Goal: Task Accomplishment & Management: Use online tool/utility

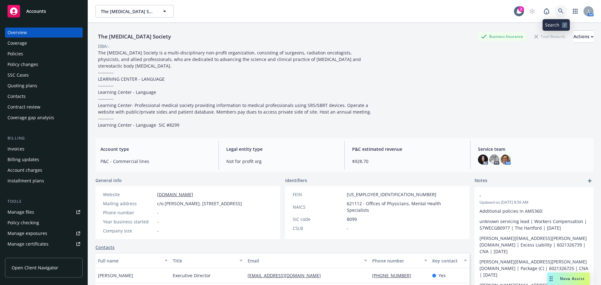
click at [558, 14] on icon at bounding box center [561, 11] width 6 height 6
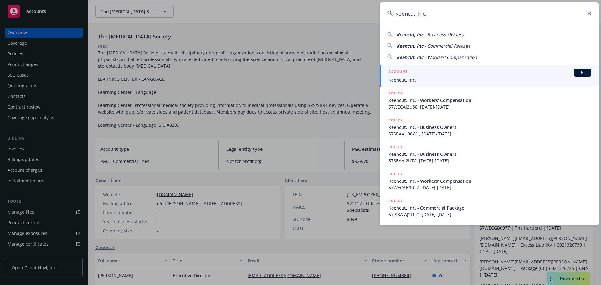
type input "Keencut, Inc."
click at [430, 79] on span "Keencut, Inc." at bounding box center [489, 80] width 203 height 7
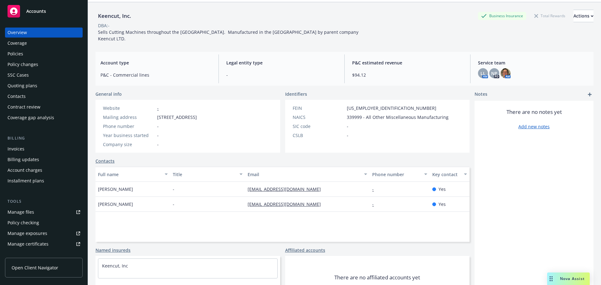
scroll to position [42, 0]
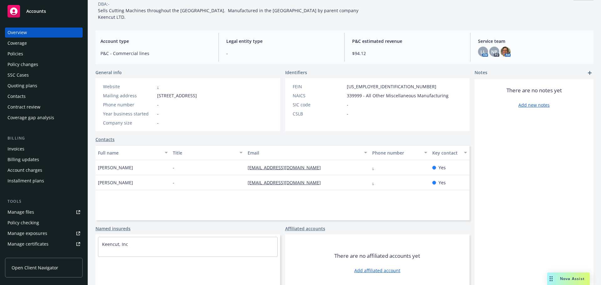
click at [16, 56] on div "Policies" at bounding box center [16, 54] width 16 height 10
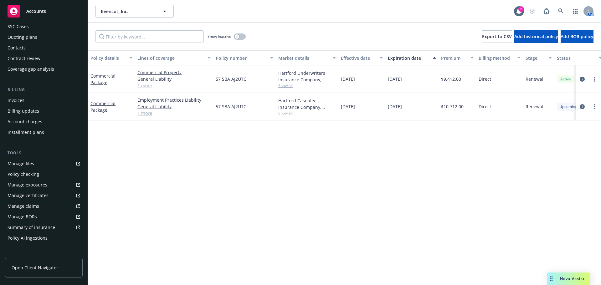
scroll to position [125, 0]
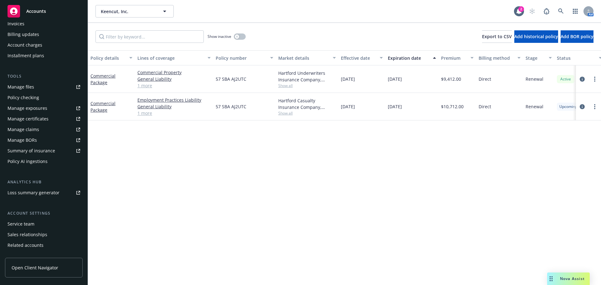
click at [30, 223] on div "Service team" at bounding box center [21, 224] width 27 height 10
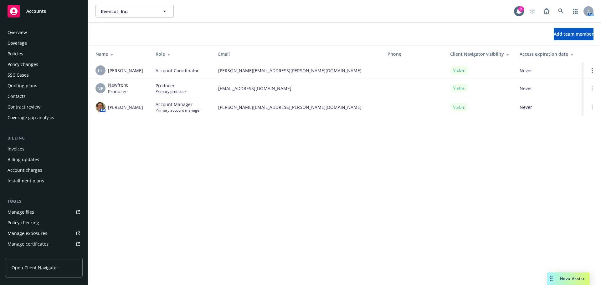
click at [40, 56] on div "Policies" at bounding box center [44, 54] width 73 height 10
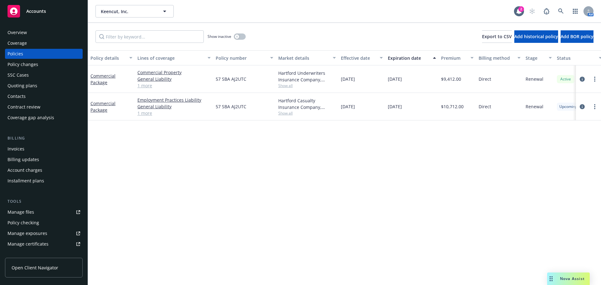
click at [35, 29] on div "Overview" at bounding box center [44, 33] width 73 height 10
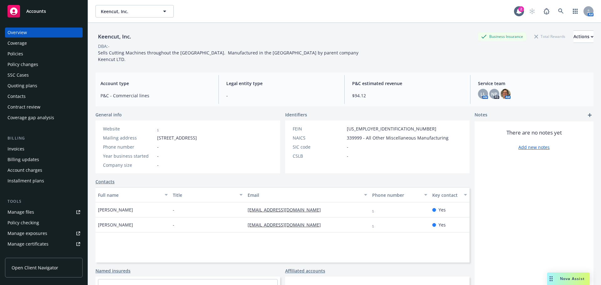
click at [27, 50] on div "Policies" at bounding box center [44, 54] width 73 height 10
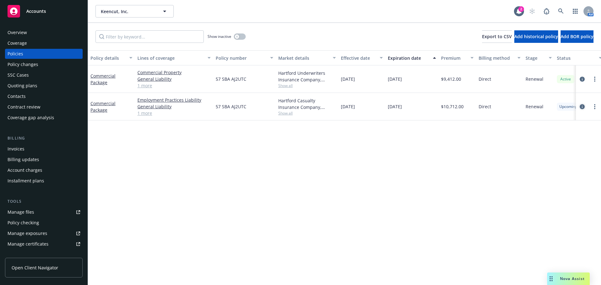
click at [583, 104] on icon "circleInformation" at bounding box center [582, 106] width 5 height 5
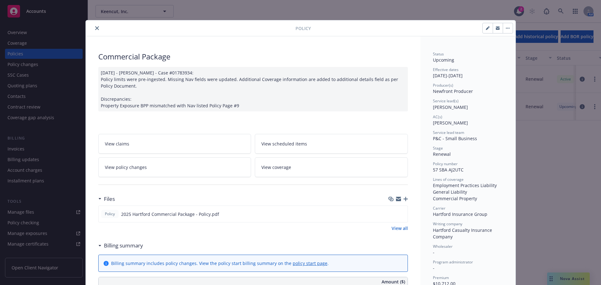
click at [483, 29] on button "button" at bounding box center [488, 28] width 10 height 10
select select "RENEWAL"
select select "12"
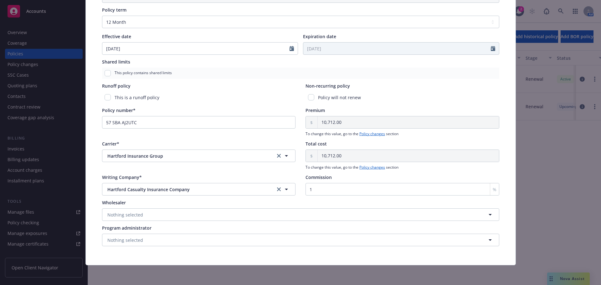
scroll to position [253, 0]
click at [342, 184] on input "1" at bounding box center [402, 189] width 194 height 13
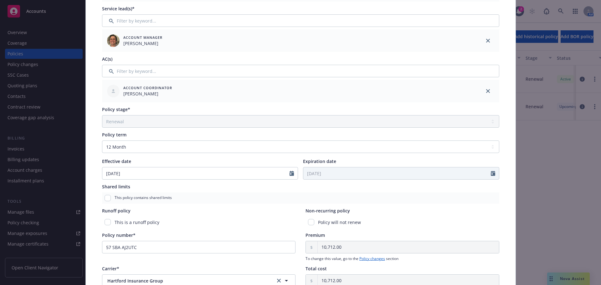
scroll to position [0, 0]
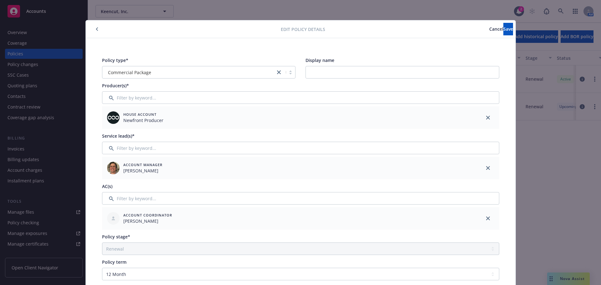
type input "12"
drag, startPoint x: 509, startPoint y: 18, endPoint x: 505, endPoint y: 23, distance: 5.8
click at [507, 19] on div "Edit policy details Cancel Save Policy type* Commercial Package Display name Pr…" at bounding box center [300, 142] width 601 height 285
click at [504, 25] on button "Save" at bounding box center [508, 29] width 10 height 13
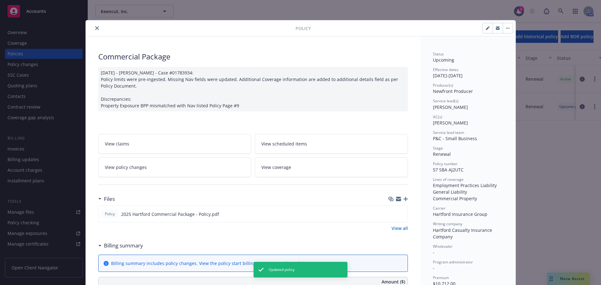
click at [95, 27] on icon "close" at bounding box center [97, 28] width 4 height 4
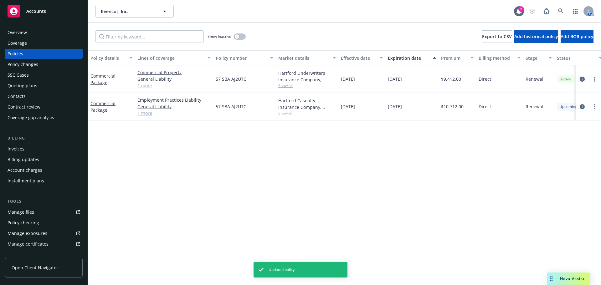
click at [582, 79] on icon "circleInformation" at bounding box center [582, 79] width 5 height 5
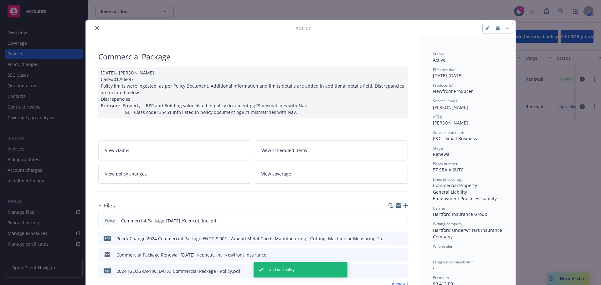
click at [486, 28] on icon "button" at bounding box center [488, 28] width 4 height 4
select select "RENEWAL"
select select "12"
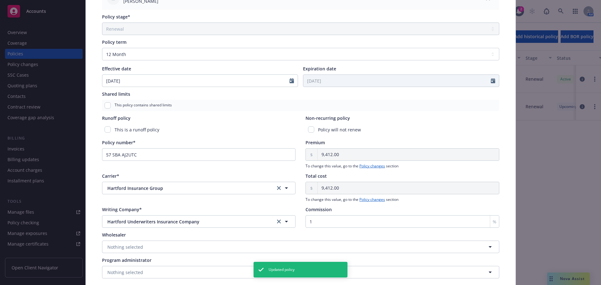
scroll to position [250, 0]
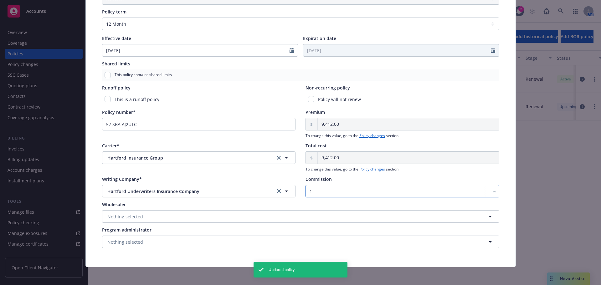
click at [325, 195] on input "1" at bounding box center [402, 191] width 194 height 13
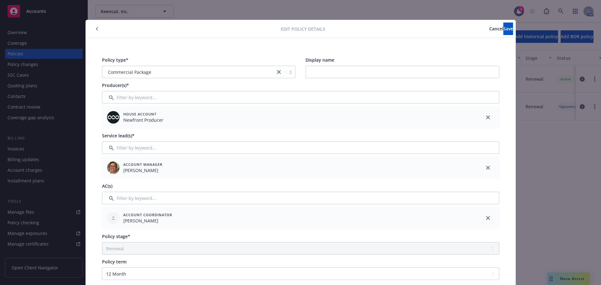
scroll to position [0, 0]
type input "12"
click at [503, 30] on span "Save" at bounding box center [508, 29] width 10 height 6
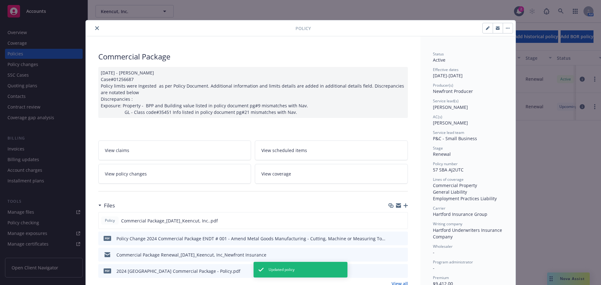
click at [95, 27] on icon "close" at bounding box center [97, 28] width 4 height 4
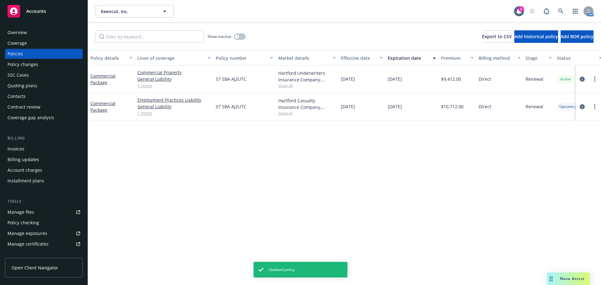
click at [291, 85] on span "Show all" at bounding box center [307, 85] width 58 height 5
drag, startPoint x: 439, startPoint y: 147, endPoint x: 218, endPoint y: 111, distance: 224.5
click at [437, 147] on div "Policy details Lines of coverage Policy number Market details Effective date Ex…" at bounding box center [344, 167] width 513 height 235
click at [141, 83] on link "1 more" at bounding box center [173, 85] width 73 height 7
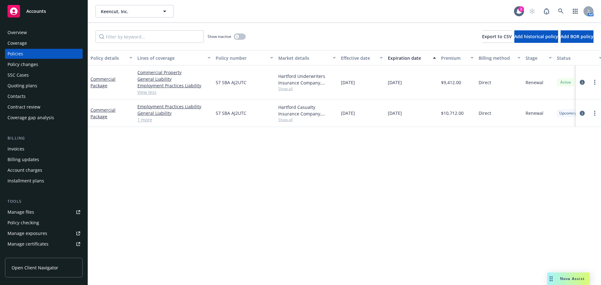
click at [309, 174] on div "Policy details Lines of coverage Policy number Market details Effective date Ex…" at bounding box center [344, 167] width 513 height 235
click at [13, 33] on div "Overview" at bounding box center [17, 33] width 19 height 10
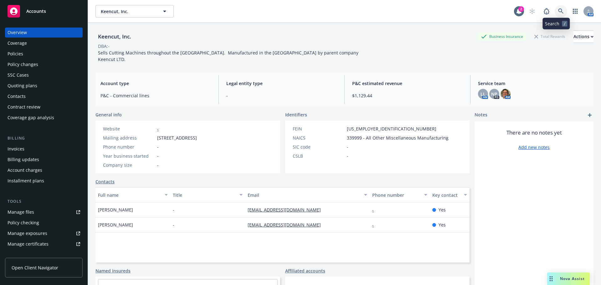
click at [555, 13] on link at bounding box center [561, 11] width 13 height 13
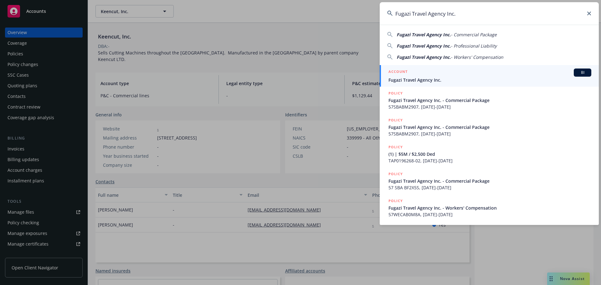
type input "Fugazi Travel Agency Inc."
click at [430, 79] on span "Fugazi Travel Agency Inc." at bounding box center [489, 80] width 203 height 7
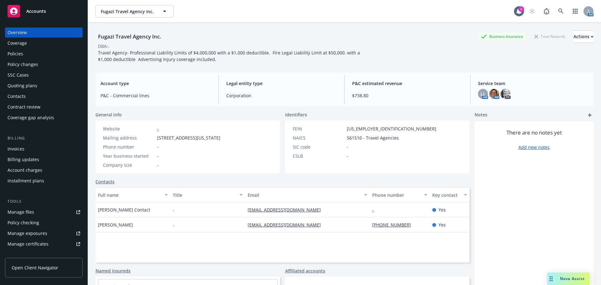
click at [21, 54] on div "Policies" at bounding box center [16, 54] width 16 height 10
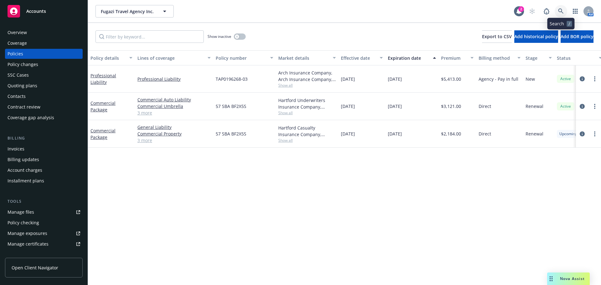
click at [565, 10] on link at bounding box center [561, 11] width 13 height 13
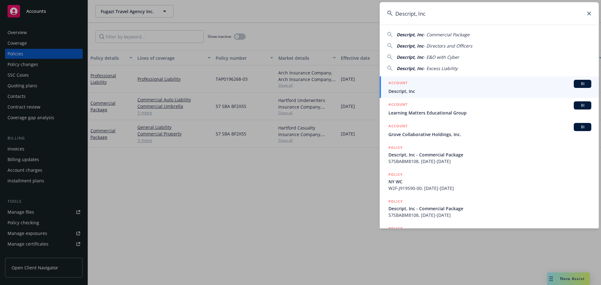
type input "Descript, Inc"
click at [417, 82] on div "ACCOUNT BI" at bounding box center [489, 84] width 203 height 8
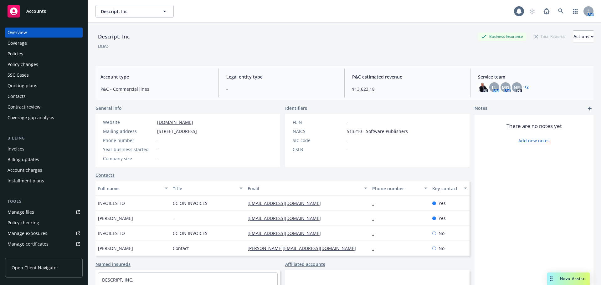
click at [8, 49] on div "Policies" at bounding box center [16, 54] width 16 height 10
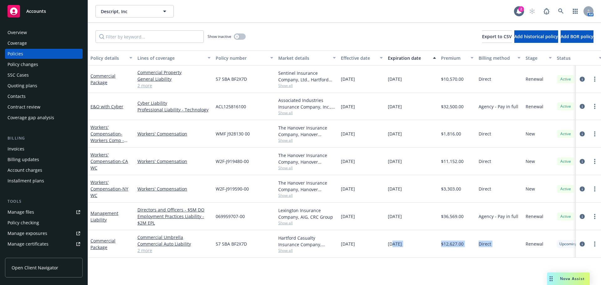
drag, startPoint x: 520, startPoint y: 246, endPoint x: 393, endPoint y: 244, distance: 127.1
click at [393, 244] on div "Commercial Package Commercial Umbrella Commercial Auto Liability General Liabil…" at bounding box center [390, 244] width 604 height 28
click at [285, 249] on span "Show all" at bounding box center [307, 250] width 58 height 5
click at [353, 269] on div "Policy details Lines of coverage Policy number Market details Effective date Ex…" at bounding box center [344, 167] width 513 height 235
click at [17, 25] on div "Overview Coverage Policies Policy changes SSC Cases Quoting plans Contacts Cont…" at bounding box center [44, 152] width 88 height 265
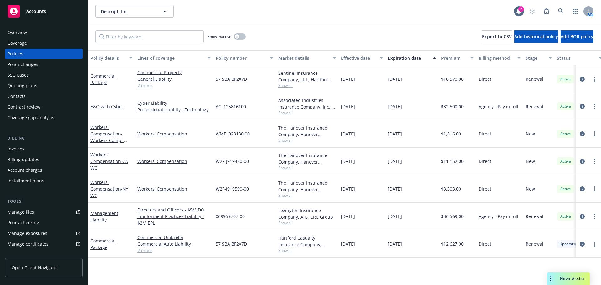
click at [17, 32] on div "Overview" at bounding box center [17, 33] width 19 height 10
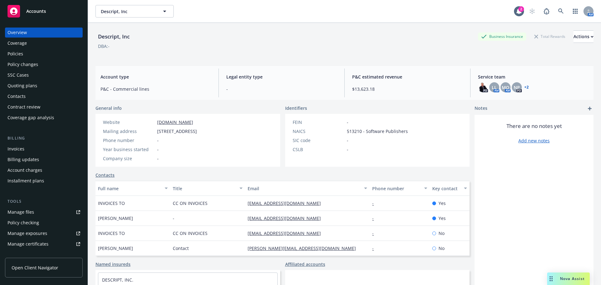
click at [10, 56] on div "Policies" at bounding box center [16, 54] width 16 height 10
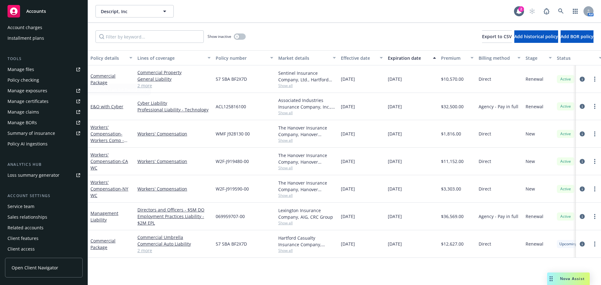
scroll to position [144, 0]
click at [33, 209] on div "Service team" at bounding box center [21, 205] width 27 height 10
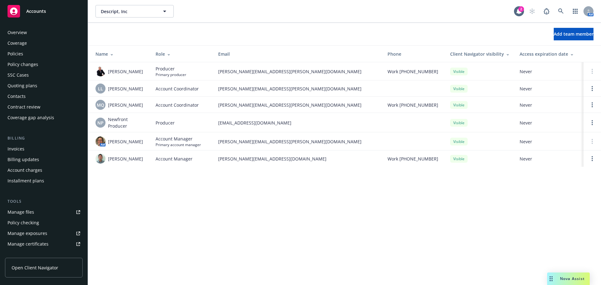
click at [31, 35] on div "Overview" at bounding box center [44, 33] width 73 height 10
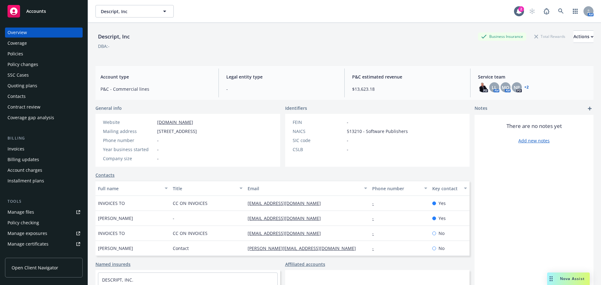
click at [10, 48] on div "Coverage" at bounding box center [17, 43] width 19 height 10
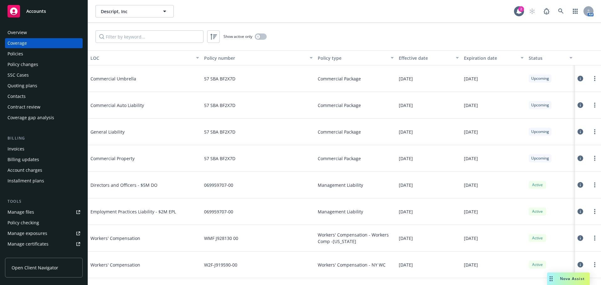
click at [17, 55] on div "Policies" at bounding box center [16, 54] width 16 height 10
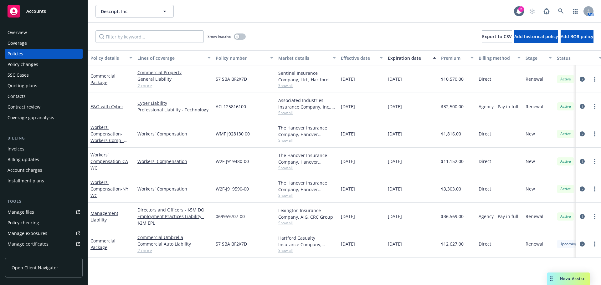
click at [21, 34] on div "Overview" at bounding box center [17, 33] width 19 height 10
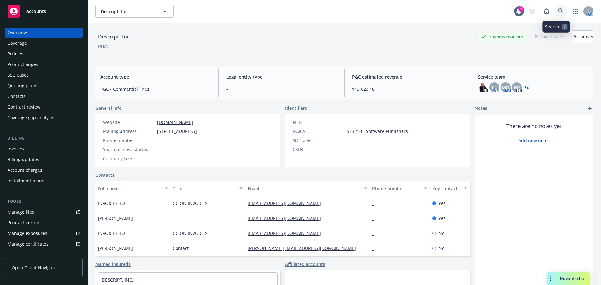
click at [555, 9] on link at bounding box center [561, 11] width 13 height 13
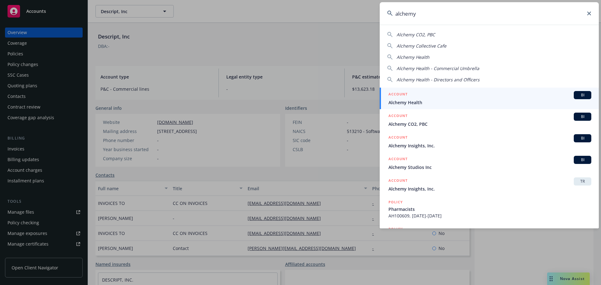
type input "alchemy"
drag, startPoint x: 416, startPoint y: 103, endPoint x: 412, endPoint y: 104, distance: 4.1
click at [416, 103] on span "Alchemy Health" at bounding box center [489, 102] width 203 height 7
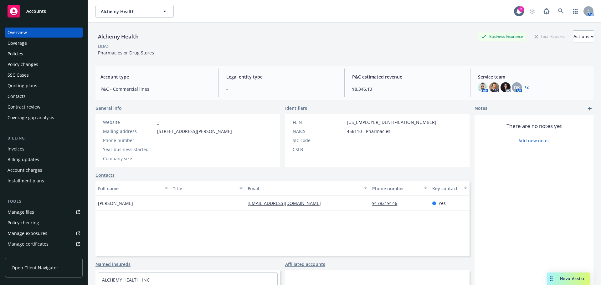
click at [29, 54] on div "Policies" at bounding box center [44, 54] width 73 height 10
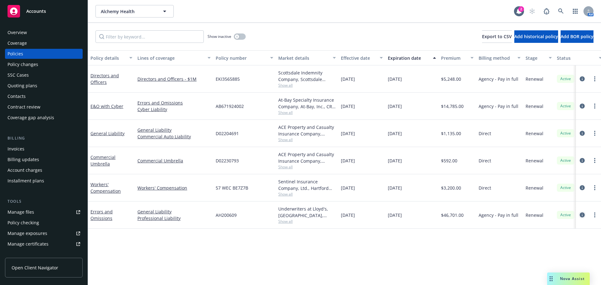
click at [583, 214] on icon "circleInformation" at bounding box center [582, 215] width 5 height 5
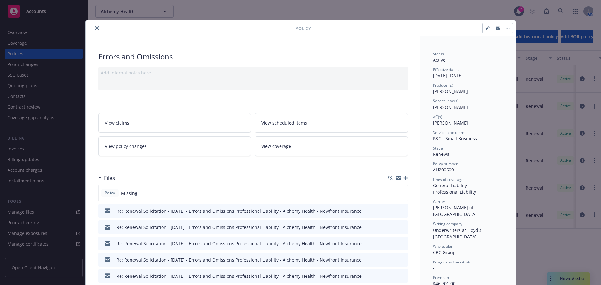
drag, startPoint x: 94, startPoint y: 26, endPoint x: 100, endPoint y: 27, distance: 6.3
click at [94, 26] on button "close" at bounding box center [97, 28] width 8 height 8
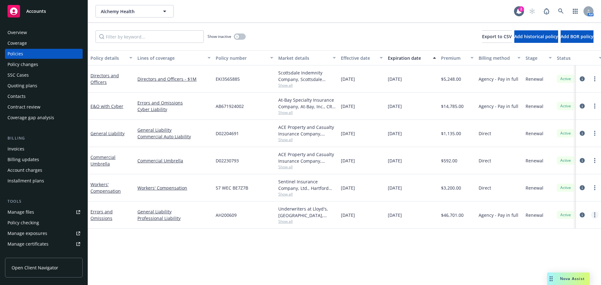
click at [593, 213] on link "more" at bounding box center [595, 215] width 8 height 8
drag, startPoint x: 486, startPoint y: 259, endPoint x: 521, endPoint y: 249, distance: 36.5
click at [490, 254] on div "Policy details Lines of coverage Policy number Market details Effective date Ex…" at bounding box center [344, 167] width 513 height 235
click at [582, 215] on icon "circleInformation" at bounding box center [582, 215] width 5 height 5
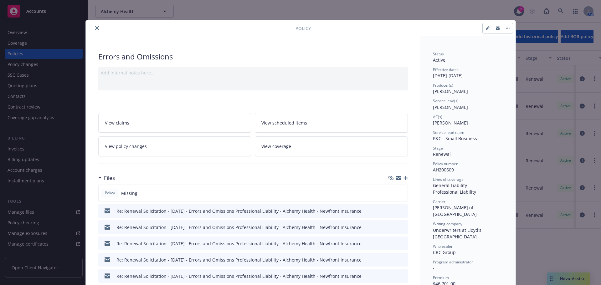
scroll to position [19, 0]
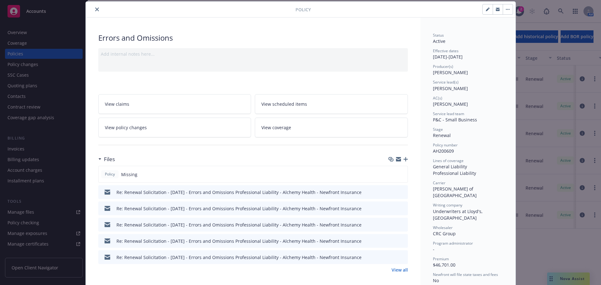
click at [175, 127] on link "View policy changes" at bounding box center [174, 128] width 153 height 20
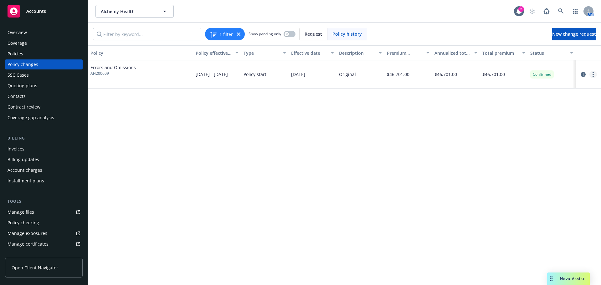
click at [594, 74] on icon "more" at bounding box center [592, 74] width 1 height 5
click at [520, 125] on link "Edit billing info" at bounding box center [542, 125] width 107 height 13
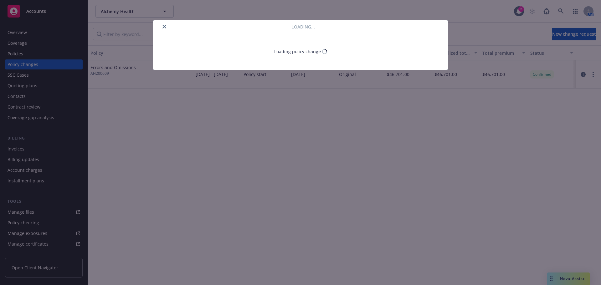
select select "NC"
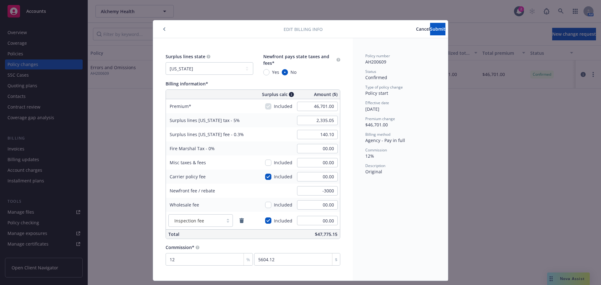
type input "-3,000.00"
drag, startPoint x: 410, startPoint y: 189, endPoint x: 360, endPoint y: 244, distance: 74.5
click at [360, 244] on div "Policy number AH200609 Status Confirmed Type of policy change Policy start Effe…" at bounding box center [400, 159] width 95 height 243
drag, startPoint x: 369, startPoint y: 249, endPoint x: 373, endPoint y: 272, distance: 22.8
click at [373, 272] on div "Policy number AH200609 Status Confirmed Type of policy change Policy start Effe…" at bounding box center [400, 159] width 95 height 243
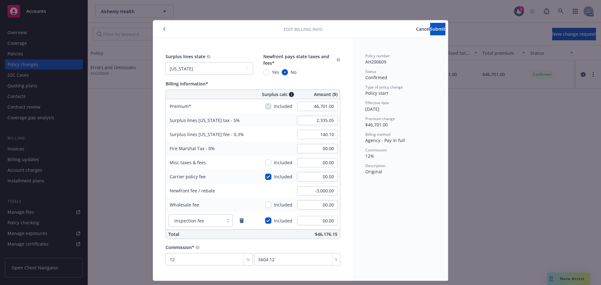
click at [369, 244] on div "Policy number AH200609 Status Confirmed Type of policy change Policy start Effe…" at bounding box center [400, 159] width 95 height 243
click at [430, 28] on span "Submit" at bounding box center [437, 29] width 15 height 6
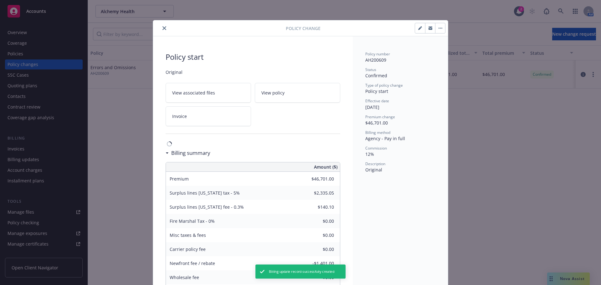
type input "-$3,000.00"
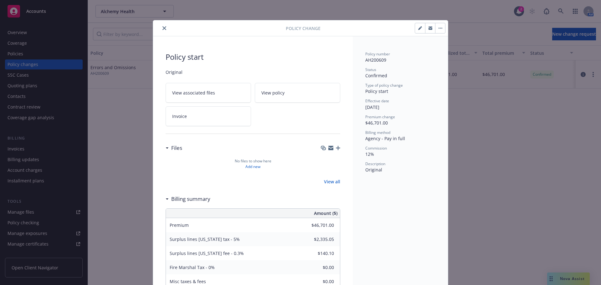
click at [164, 30] on button "close" at bounding box center [165, 28] width 8 height 8
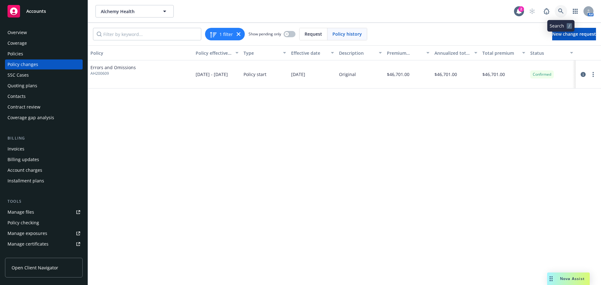
click at [565, 11] on link at bounding box center [561, 11] width 13 height 13
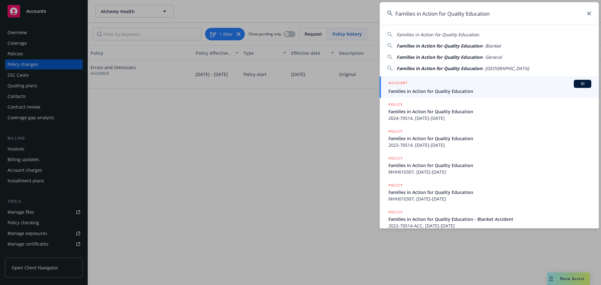
type input "Families in Action for Quality Education"
click at [440, 90] on span "Families in Action for Quality Education" at bounding box center [489, 91] width 203 height 7
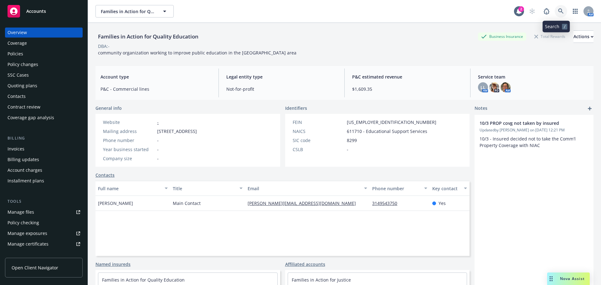
click at [558, 11] on icon at bounding box center [561, 11] width 6 height 6
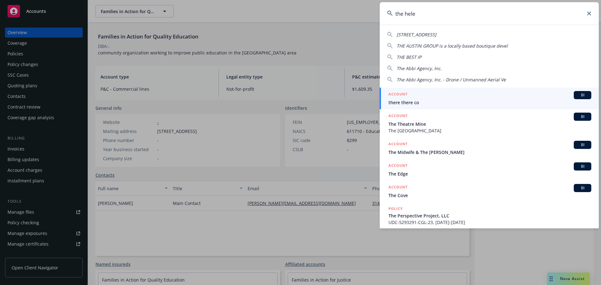
type input "the helen"
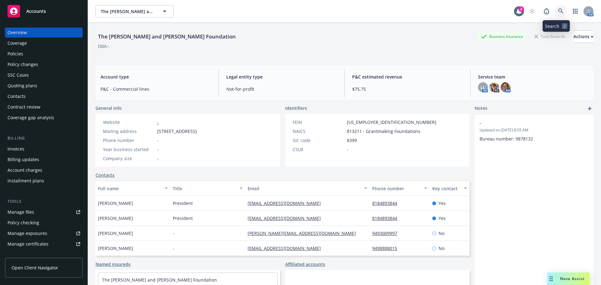
click at [558, 12] on icon at bounding box center [561, 11] width 6 height 6
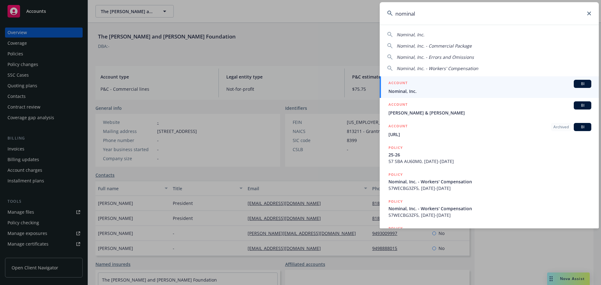
type input "nominal"
click at [406, 94] on span "Nominal, Inc." at bounding box center [489, 91] width 203 height 7
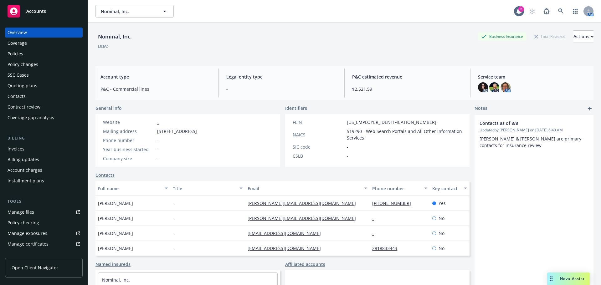
click at [22, 54] on div "Policies" at bounding box center [16, 54] width 16 height 10
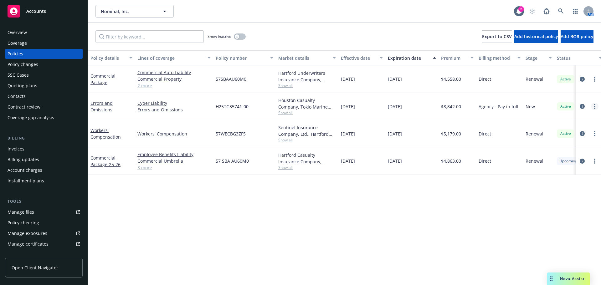
click at [596, 109] on link "more" at bounding box center [595, 107] width 8 height 8
click at [596, 78] on link "more" at bounding box center [595, 79] width 8 height 8
click at [558, 169] on link "Copy logging email" at bounding box center [562, 167] width 74 height 13
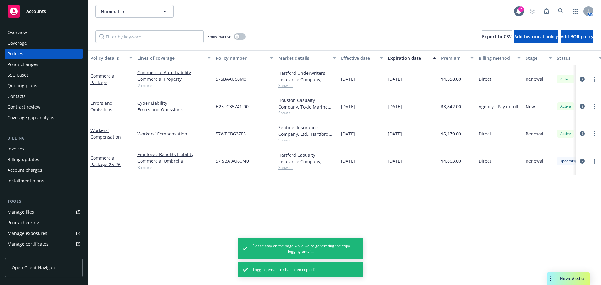
click at [34, 29] on div "Overview" at bounding box center [44, 33] width 73 height 10
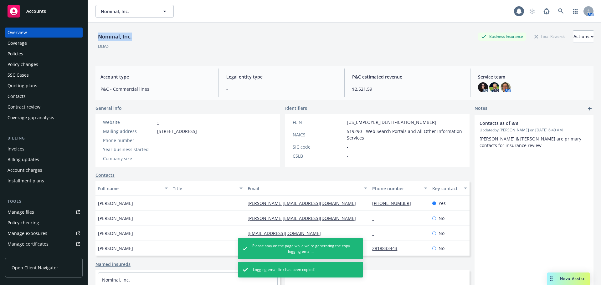
drag, startPoint x: 164, startPoint y: 35, endPoint x: 91, endPoint y: 34, distance: 72.9
click at [91, 34] on div "Nominal, Inc. Business Insurance Total Rewards Actions DBA: - Account type P&C …" at bounding box center [344, 165] width 513 height 285
copy div "Nominal, Inc."
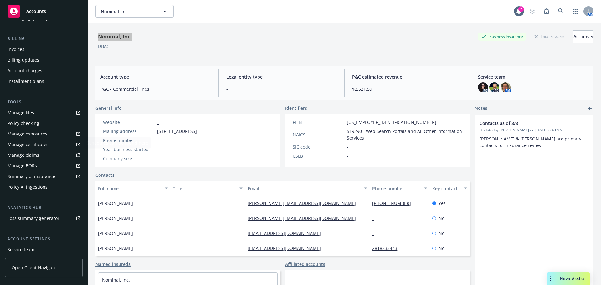
scroll to position [144, 0]
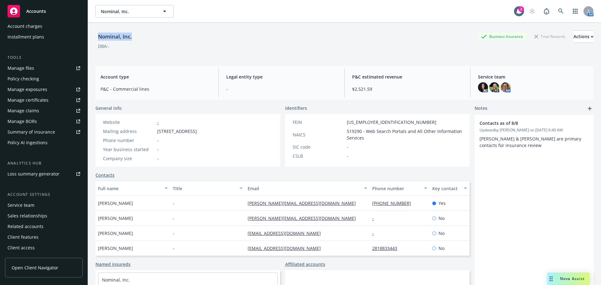
click at [36, 103] on div "Manage certificates" at bounding box center [28, 100] width 41 height 10
click at [555, 12] on link at bounding box center [561, 11] width 13 height 13
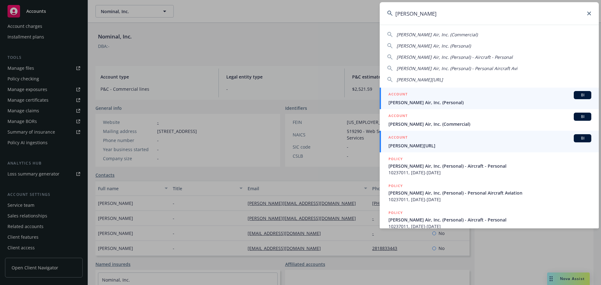
type input "smith ai"
click at [418, 141] on div "ACCOUNT BI" at bounding box center [489, 138] width 203 height 8
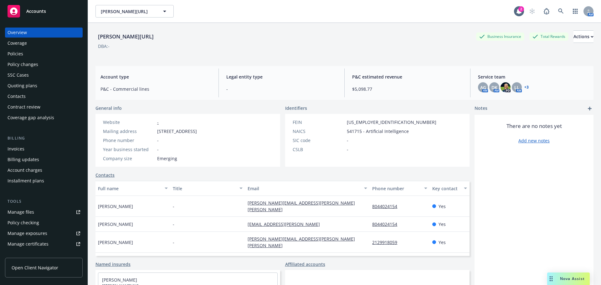
click at [29, 58] on div "Policies" at bounding box center [44, 54] width 73 height 10
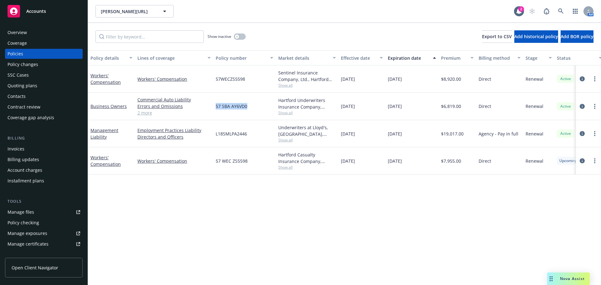
drag, startPoint x: 255, startPoint y: 109, endPoint x: 205, endPoint y: 113, distance: 50.0
click at [216, 106] on div "57 SBA AY6VD0" at bounding box center [244, 107] width 63 height 28
copy span "57 SBA AY6VD0"
click at [302, 211] on div "Policy details Lines of coverage Policy number Market details Effective date Ex…" at bounding box center [344, 167] width 513 height 235
click at [595, 108] on link "more" at bounding box center [595, 107] width 8 height 8
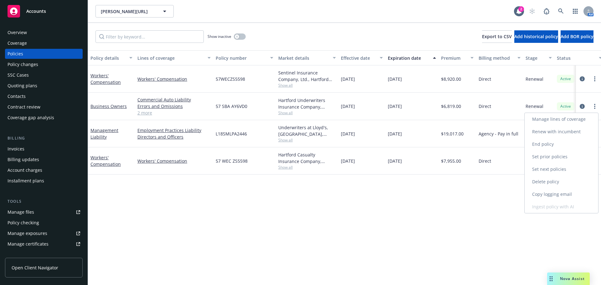
click at [558, 194] on link "Copy logging email" at bounding box center [562, 194] width 74 height 13
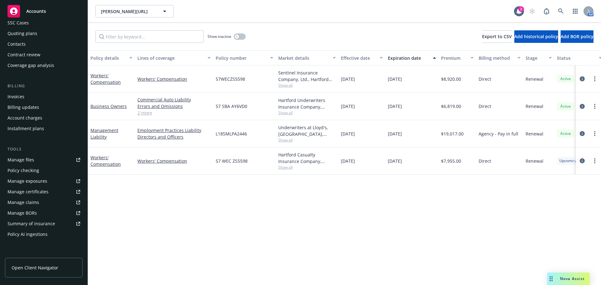
scroll to position [125, 0]
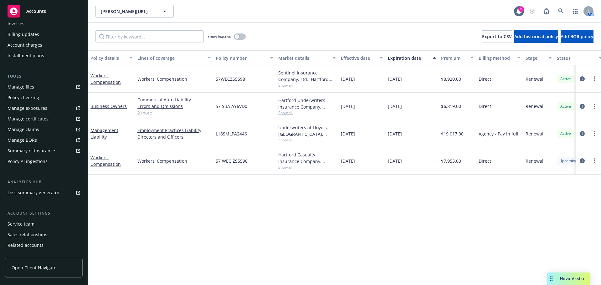
click at [38, 222] on div "Service team" at bounding box center [44, 224] width 73 height 10
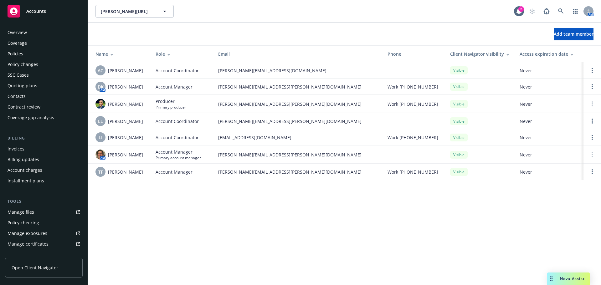
click at [26, 53] on div "Policies" at bounding box center [44, 54] width 73 height 10
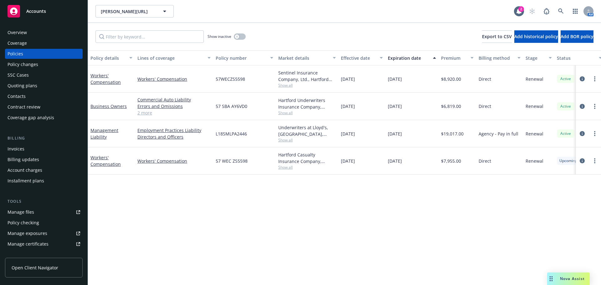
click at [28, 42] on div "Coverage" at bounding box center [44, 43] width 73 height 10
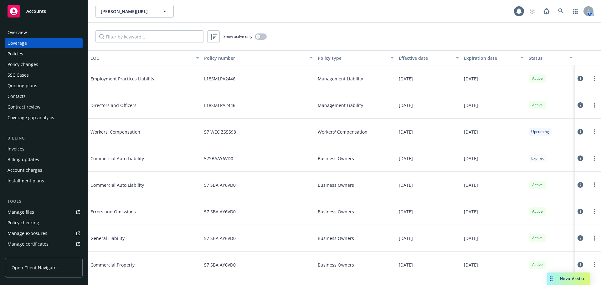
click at [23, 53] on div "Policies" at bounding box center [16, 54] width 16 height 10
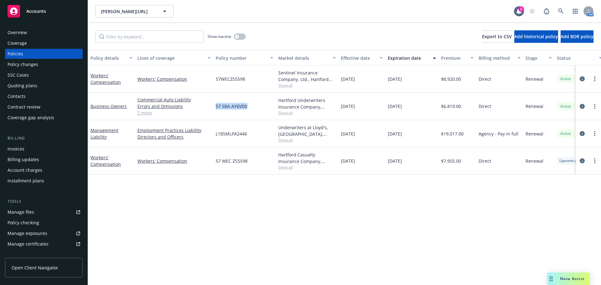
drag, startPoint x: 216, startPoint y: 108, endPoint x: 258, endPoint y: 109, distance: 42.0
click at [258, 109] on div "57 SBA AY6VD0" at bounding box center [244, 107] width 63 height 28
drag, startPoint x: 244, startPoint y: 160, endPoint x: 234, endPoint y: 160, distance: 9.4
click at [246, 160] on span "57 WEC ZS5598" at bounding box center [232, 161] width 32 height 7
click at [217, 159] on span "57 WEC ZS5598" at bounding box center [232, 161] width 32 height 7
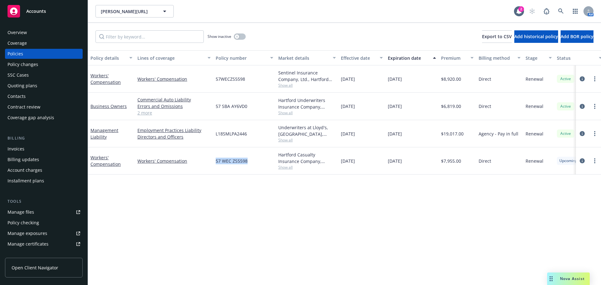
drag, startPoint x: 227, startPoint y: 160, endPoint x: 285, endPoint y: 157, distance: 58.0
click at [264, 158] on div "Workers' Compensation Workers' Compensation 57 WEC ZS5598 Hartford Casualty Ins…" at bounding box center [390, 160] width 604 height 27
copy div "57 WEC ZS5598"
click at [16, 34] on div "Overview" at bounding box center [17, 33] width 19 height 10
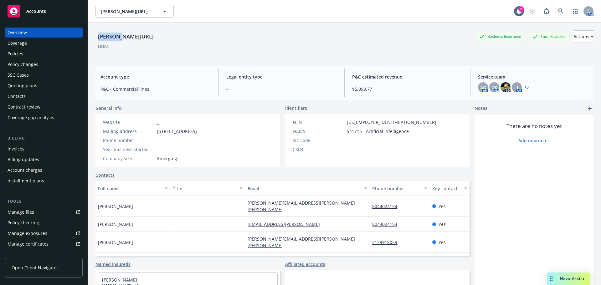
drag, startPoint x: 95, startPoint y: 37, endPoint x: 575, endPoint y: 49, distance: 479.9
click at [136, 39] on div "Smith.AI Business Insurance Total Rewards Actions DBA: - Account type P&C - Com…" at bounding box center [344, 165] width 513 height 285
copy div "Smith.AI"
click at [21, 56] on div "Policies" at bounding box center [16, 54] width 16 height 10
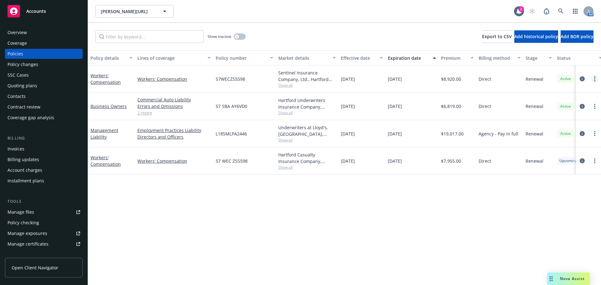
click at [598, 78] on link "more" at bounding box center [595, 79] width 8 height 8
click at [561, 167] on link "Copy logging email" at bounding box center [562, 167] width 74 height 13
drag, startPoint x: 213, startPoint y: 77, endPoint x: 597, endPoint y: 80, distance: 384.4
click at [262, 78] on div "Workers' Compensation Workers' Compensation 57WECZS5598 Sentinel Insurance Comp…" at bounding box center [390, 78] width 604 height 27
click at [593, 79] on link "more" at bounding box center [595, 79] width 8 height 8
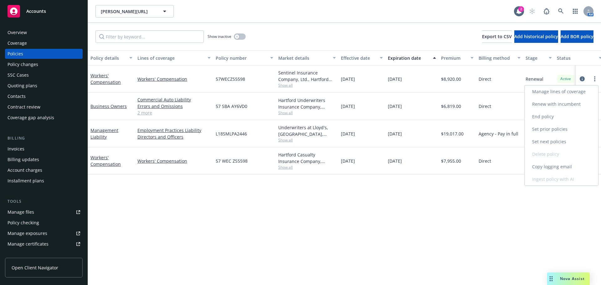
click at [556, 165] on link "Copy logging email" at bounding box center [562, 167] width 74 height 13
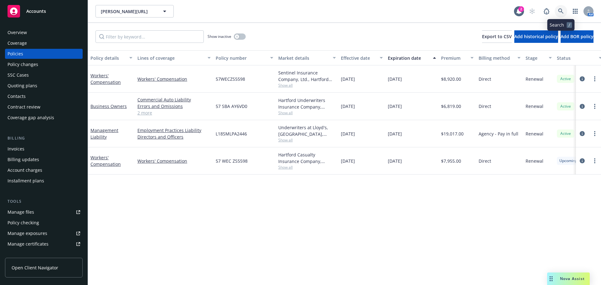
click at [561, 8] on icon at bounding box center [561, 11] width 6 height 6
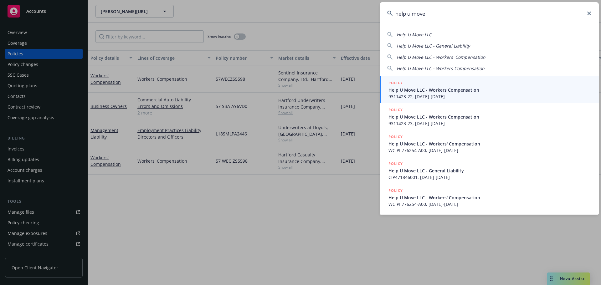
type input "help u move"
click at [419, 90] on span "Help U Move LLC - Workers Compensation" at bounding box center [489, 90] width 203 height 7
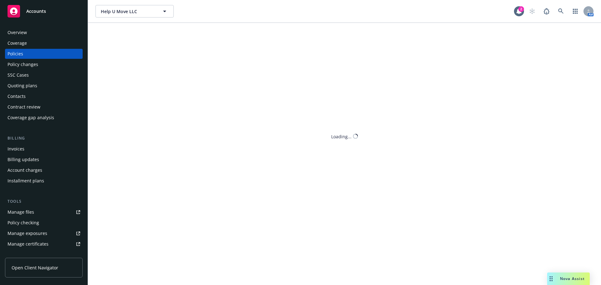
click at [21, 143] on body "Accounts Overview Coverage Policies Policy changes SSC Cases Quoting plans Cont…" at bounding box center [300, 142] width 601 height 285
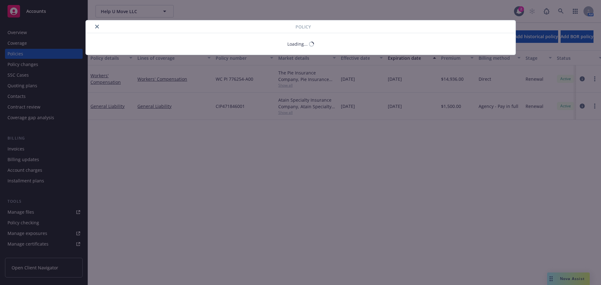
click at [20, 148] on div "Policy Loading..." at bounding box center [300, 142] width 601 height 285
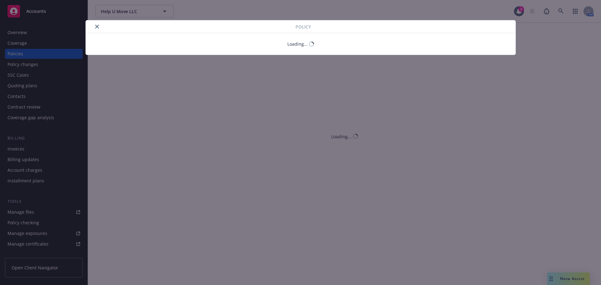
click at [23, 147] on div "Policy Loading..." at bounding box center [300, 142] width 601 height 285
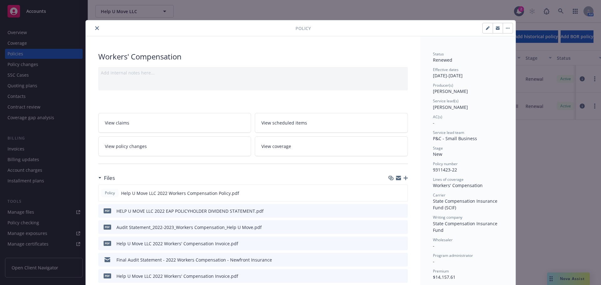
click at [95, 28] on button "close" at bounding box center [97, 28] width 8 height 8
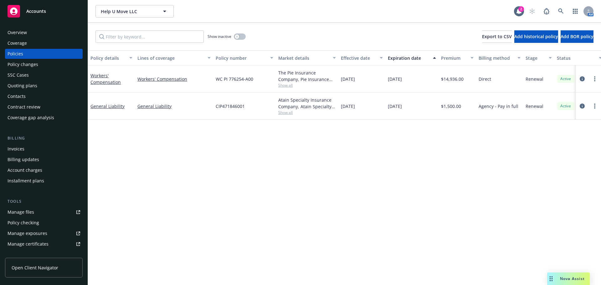
click at [30, 151] on div "Invoices" at bounding box center [44, 149] width 73 height 10
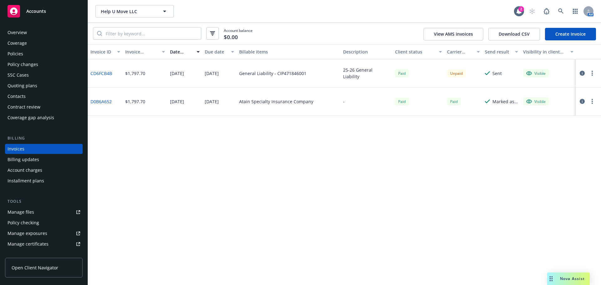
click at [107, 70] on div "CD6FCB4B" at bounding box center [105, 73] width 35 height 28
click at [105, 72] on link "CD6FCB4B" at bounding box center [101, 73] width 22 height 7
drag, startPoint x: 320, startPoint y: 180, endPoint x: 197, endPoint y: 147, distance: 127.2
click at [320, 179] on div "Invoice ID Invoice amount Date issued Due date Billable items Description Clien…" at bounding box center [344, 164] width 513 height 241
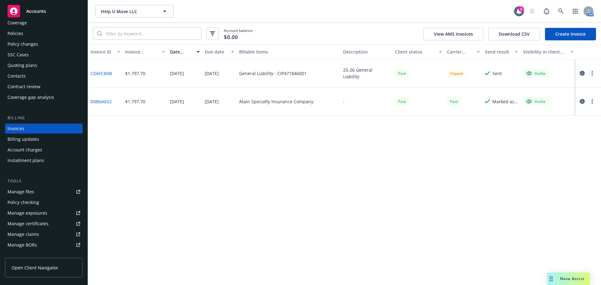
scroll to position [31, 0]
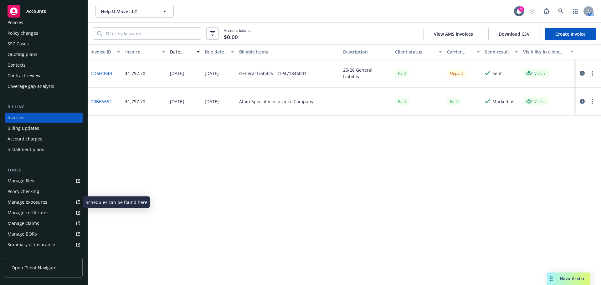
click at [33, 213] on div "Manage certificates" at bounding box center [28, 213] width 41 height 10
click at [564, 10] on link at bounding box center [561, 11] width 13 height 13
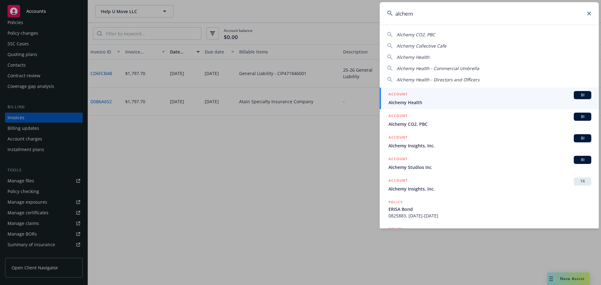
type input "alchem"
click at [407, 102] on span "Alchemy Health" at bounding box center [489, 102] width 203 height 7
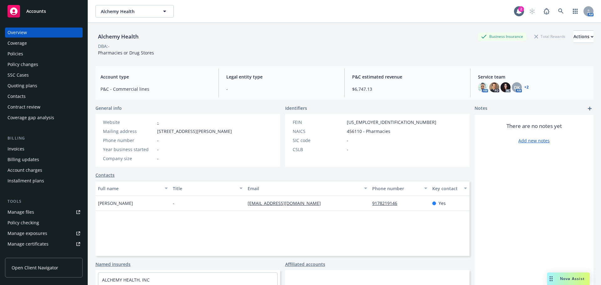
click at [24, 152] on div "Invoices" at bounding box center [16, 149] width 17 height 10
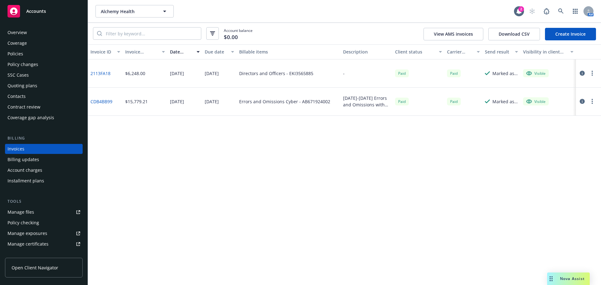
click at [23, 57] on div "Policies" at bounding box center [44, 54] width 73 height 10
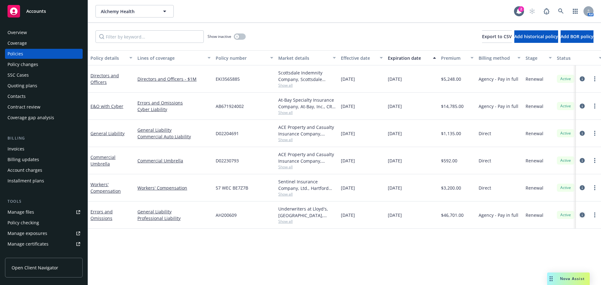
click at [583, 215] on icon "circleInformation" at bounding box center [582, 215] width 5 height 5
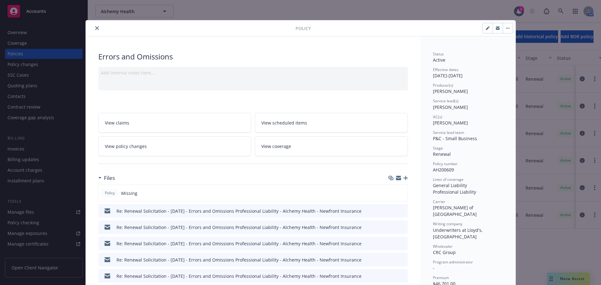
click at [90, 29] on div at bounding box center [191, 28] width 207 height 8
click at [93, 29] on button "close" at bounding box center [97, 28] width 8 height 8
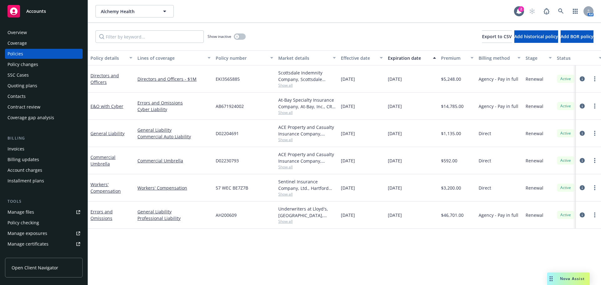
click at [93, 30] on div "Show inactive Export to CSV Add historical policy Add BOR policy" at bounding box center [344, 37] width 513 height 28
click at [594, 212] on link "more" at bounding box center [595, 215] width 8 height 8
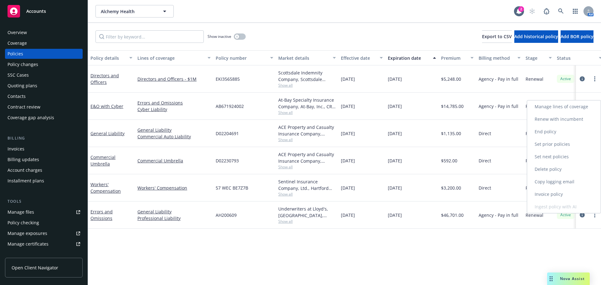
click at [582, 213] on div "Manage lines of coverage Renew with incumbent End policy Set prior policies Set…" at bounding box center [564, 156] width 74 height 113
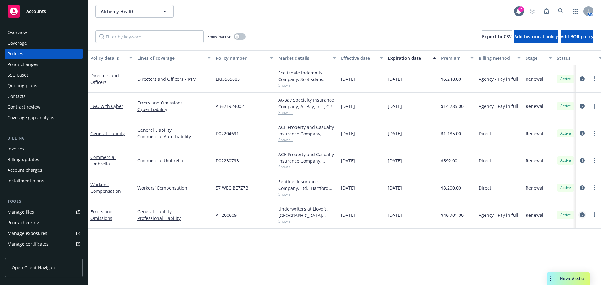
click at [582, 217] on icon "circleInformation" at bounding box center [582, 215] width 5 height 5
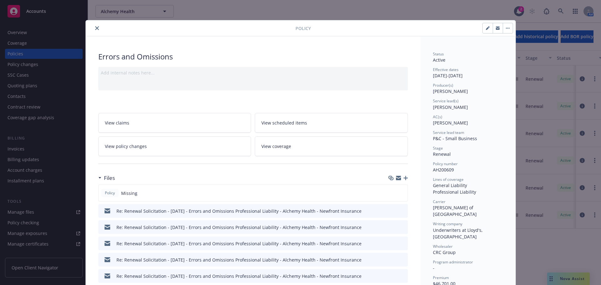
scroll to position [19, 0]
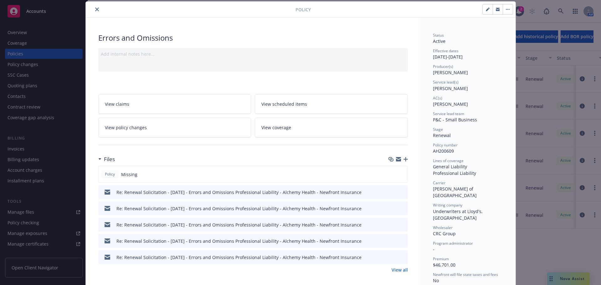
click at [158, 131] on link "View policy changes" at bounding box center [174, 128] width 153 height 20
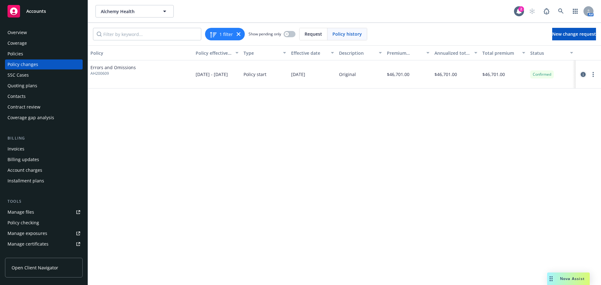
click at [585, 74] on icon "circleInformation" at bounding box center [583, 74] width 5 height 5
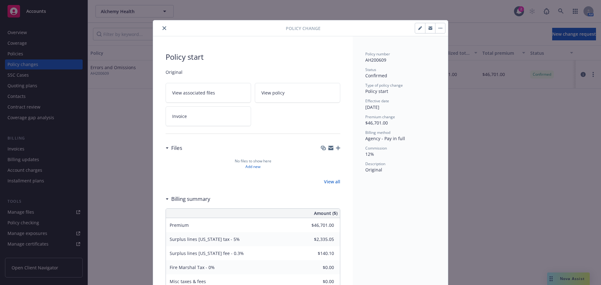
scroll to position [19, 0]
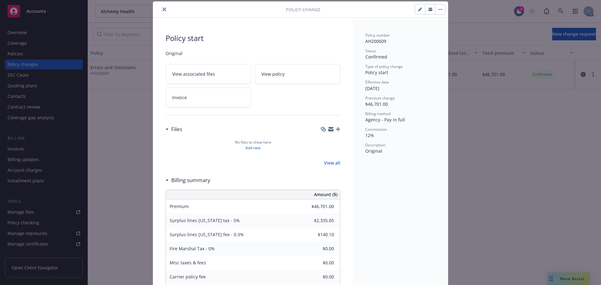
click at [156, 10] on div at bounding box center [221, 10] width 130 height 8
click at [162, 10] on icon "close" at bounding box center [164, 10] width 4 height 4
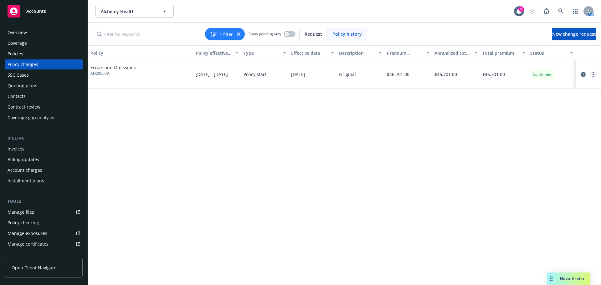
click at [592, 75] on link "more" at bounding box center [593, 75] width 8 height 8
click at [534, 128] on link "Edit billing info" at bounding box center [542, 125] width 107 height 13
select select "NC"
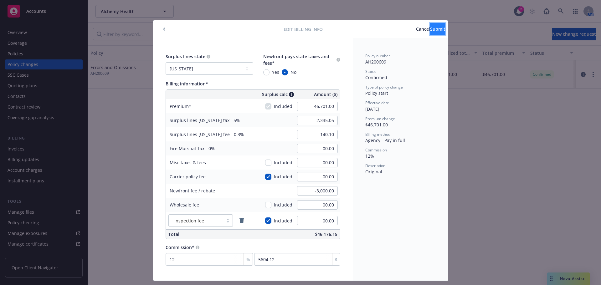
click at [430, 32] on button "Submit" at bounding box center [437, 29] width 15 height 13
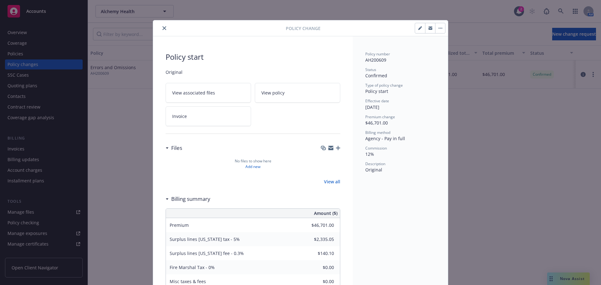
click at [161, 26] on button "close" at bounding box center [165, 28] width 8 height 8
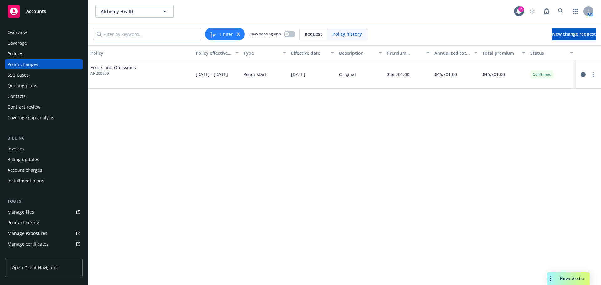
click at [22, 143] on div "Billing Invoices Billing updates Account charges Installment plans" at bounding box center [44, 160] width 78 height 51
click at [22, 148] on div "Invoices" at bounding box center [16, 149] width 17 height 10
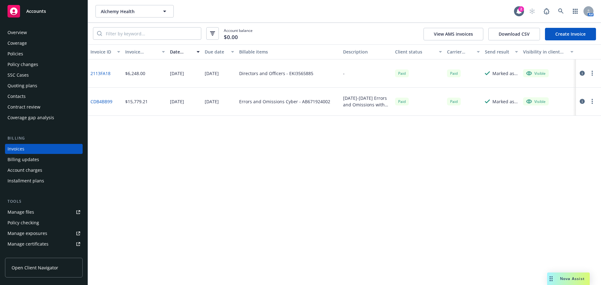
click at [571, 33] on link "Create Invoice" at bounding box center [570, 34] width 51 height 13
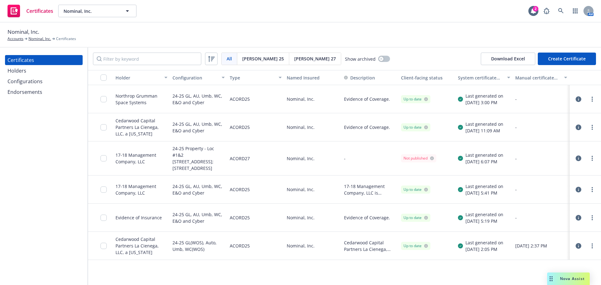
click at [577, 192] on icon "button" at bounding box center [579, 190] width 6 height 6
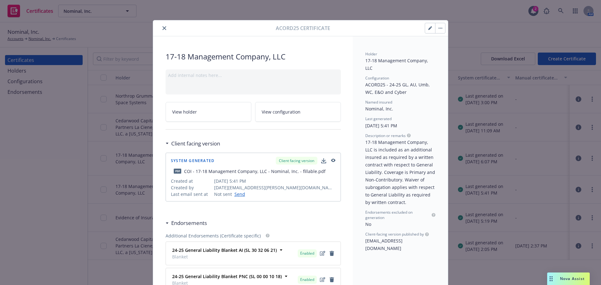
click at [163, 28] on icon "close" at bounding box center [164, 28] width 4 height 4
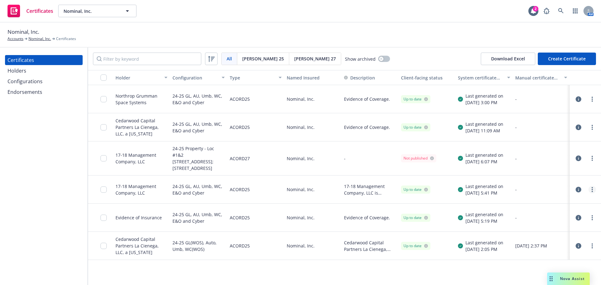
click at [593, 193] on link "more" at bounding box center [592, 190] width 8 height 8
click at [543, 155] on link "Download editable generated certificate" at bounding box center [550, 157] width 100 height 13
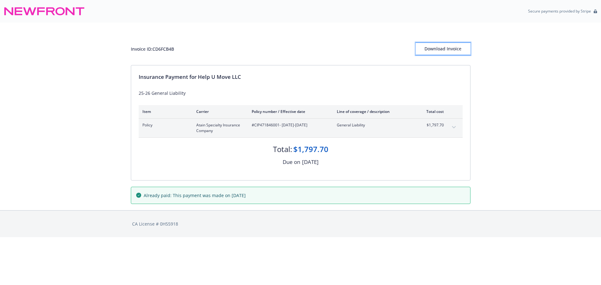
click at [449, 49] on div "Download Invoice" at bounding box center [443, 49] width 55 height 12
drag, startPoint x: 294, startPoint y: 197, endPoint x: 85, endPoint y: 187, distance: 209.6
click at [85, 187] on div "Invoice ID: CD6FCB4B Download Invoice Insurance Payment for Help U Move LLC 25-…" at bounding box center [300, 117] width 601 height 188
click at [222, 204] on div "Already paid: This payment was made on September 18, 2025" at bounding box center [301, 196] width 340 height 30
drag, startPoint x: 348, startPoint y: 184, endPoint x: 336, endPoint y: 191, distance: 13.7
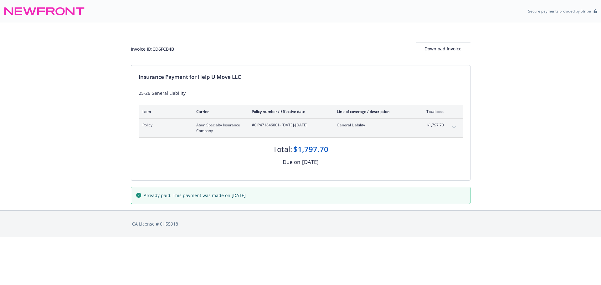
click at [345, 184] on div "Already paid: This payment was made on September 18, 2025" at bounding box center [301, 196] width 340 height 30
drag, startPoint x: 300, startPoint y: 198, endPoint x: 327, endPoint y: 201, distance: 27.0
click at [141, 186] on div "Already paid: This payment was made on September 18, 2025" at bounding box center [301, 196] width 340 height 30
click at [331, 197] on div "Already paid: This payment was made on September 18, 2025" at bounding box center [300, 195] width 329 height 7
click at [338, 194] on div "Already paid: This payment was made on September 18, 2025" at bounding box center [300, 195] width 329 height 7
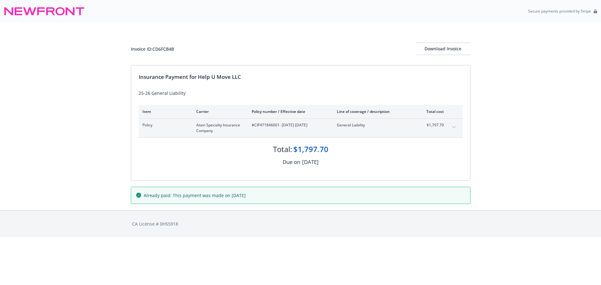
click at [352, 158] on div "Total: $1,797.70 Due on October 15, 2025" at bounding box center [301, 152] width 324 height 29
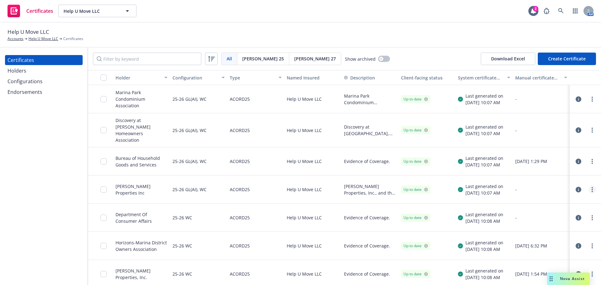
click at [592, 187] on icon "more" at bounding box center [592, 189] width 1 height 5
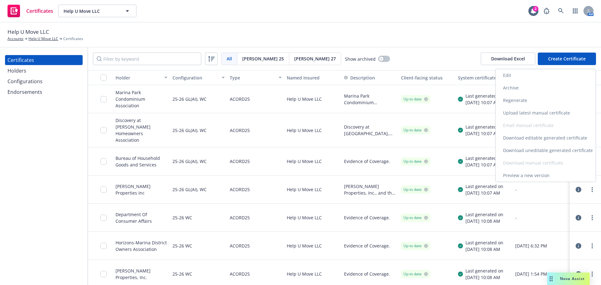
click at [535, 138] on link "Download editable generated certificate" at bounding box center [545, 138] width 100 height 13
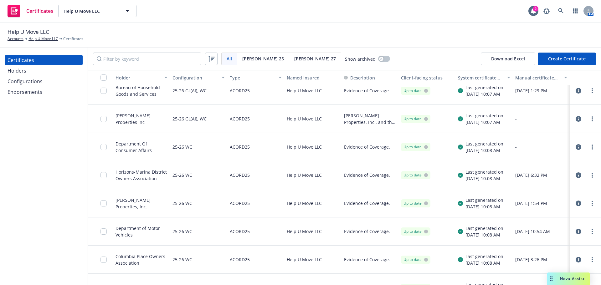
scroll to position [82, 0]
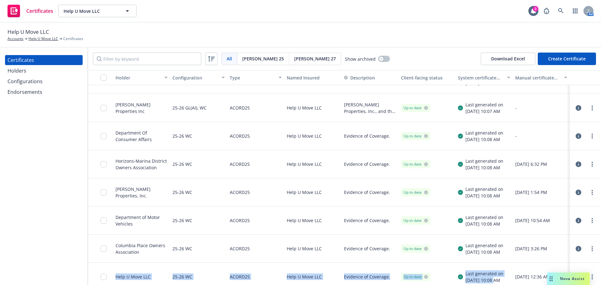
drag, startPoint x: 483, startPoint y: 269, endPoint x: 110, endPoint y: 270, distance: 373.1
click at [110, 270] on div "Help U Move LLC 25-26 WC ACORD25 Help U Move LLC Evidence of Coverage. Up to da…" at bounding box center [344, 277] width 513 height 28
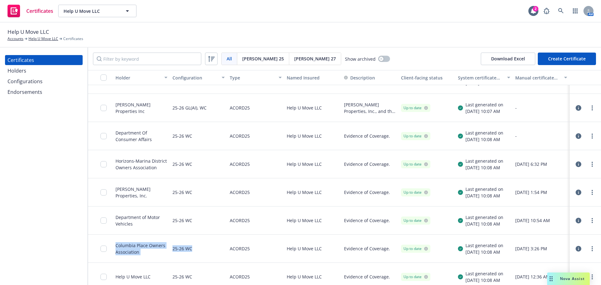
drag, startPoint x: 201, startPoint y: 244, endPoint x: 95, endPoint y: 238, distance: 106.9
click at [95, 238] on div "Columbia Place Owners Association 25-26 WC ACORD25 Help U Move LLC Evidence of …" at bounding box center [344, 249] width 513 height 28
drag, startPoint x: 202, startPoint y: 216, endPoint x: 96, endPoint y: 218, distance: 105.8
click at [96, 218] on div "Department of Motor Vehicles 25-26 WC ACORD25 Help U Move LLC Evidence of Cover…" at bounding box center [344, 221] width 513 height 28
drag, startPoint x: 210, startPoint y: 186, endPoint x: 113, endPoint y: 179, distance: 97.9
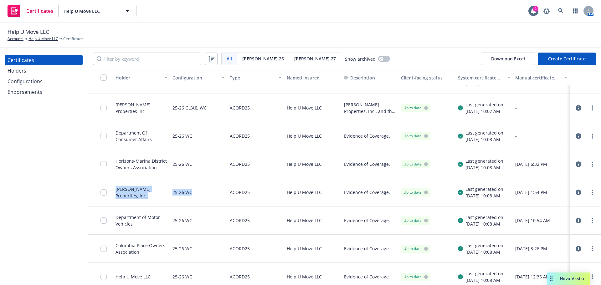
click at [113, 179] on div "[PERSON_NAME] Properties, Inc. 25-26 WC ACORD25 Help U Move LLC Evidence of Cov…" at bounding box center [344, 192] width 513 height 28
drag, startPoint x: 192, startPoint y: 163, endPoint x: 108, endPoint y: 157, distance: 83.8
click at [97, 157] on div "Horizons-Marina District Owners Association 25-26 WC ACORD25 Help U Move LLC Ev…" at bounding box center [344, 164] width 513 height 28
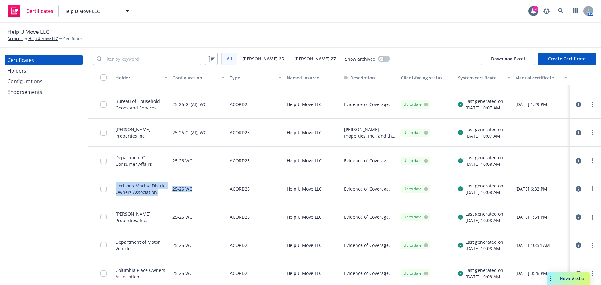
scroll to position [19, 0]
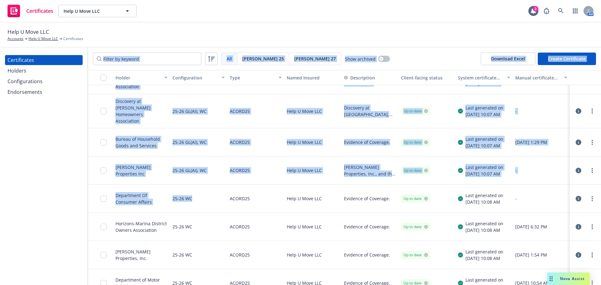
drag, startPoint x: 127, startPoint y: 189, endPoint x: 87, endPoint y: 187, distance: 39.8
click at [87, 187] on div "Certificates Holders Configurations Endorsements All All [PERSON_NAME] 25 [PERS…" at bounding box center [300, 167] width 601 height 238
click at [211, 191] on div "25-26 WC" at bounding box center [198, 199] width 57 height 28
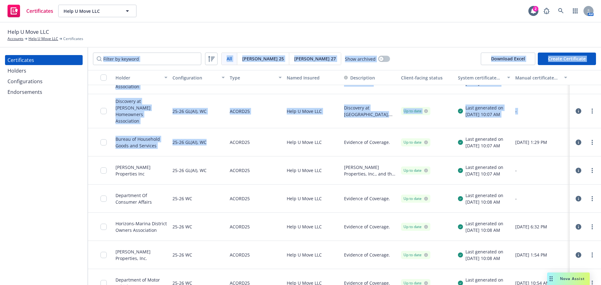
drag, startPoint x: 215, startPoint y: 142, endPoint x: 80, endPoint y: 130, distance: 135.5
click at [79, 128] on div "Certificates Holders Configurations Endorsements All All [PERSON_NAME] 25 [PERS…" at bounding box center [300, 167] width 601 height 238
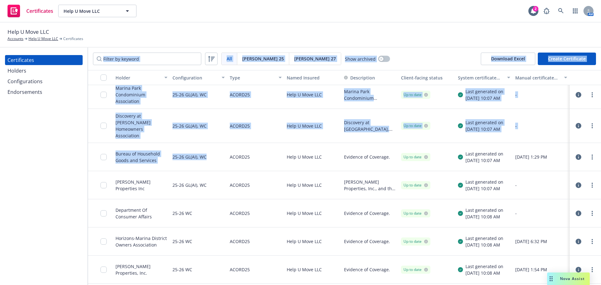
scroll to position [0, 0]
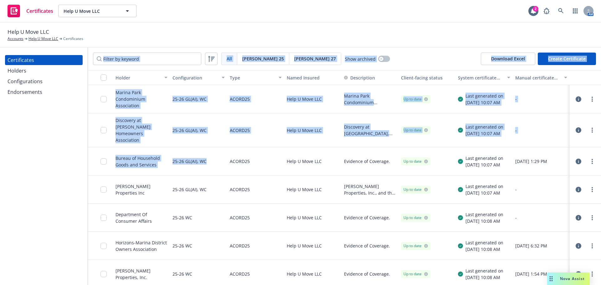
click at [180, 141] on div "25-26 GL(AI), WC" at bounding box center [198, 130] width 57 height 34
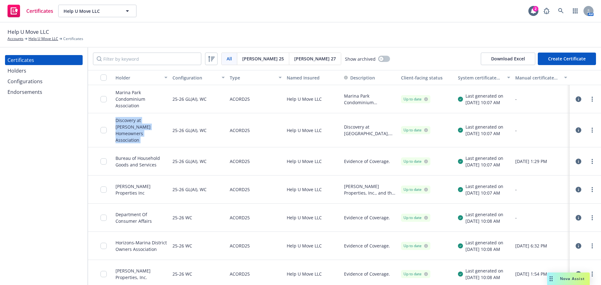
drag, startPoint x: 152, startPoint y: 132, endPoint x: 96, endPoint y: 119, distance: 57.1
click at [96, 119] on div "Discovery at Cortez Hill Homeowners Association 25-26 GL(AI), WC ACORD25 Help U…" at bounding box center [344, 130] width 513 height 34
click at [150, 132] on div "Discovery at Cortez Hill Homeowners Association" at bounding box center [141, 130] width 52 height 26
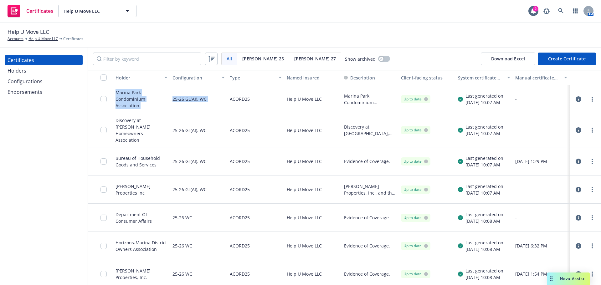
drag, startPoint x: 226, startPoint y: 110, endPoint x: 86, endPoint y: 93, distance: 140.9
click at [106, 93] on div "Marina Park Condominium Association 25-26 GL(AI), WC ACORD25 Help U Move LLC Ma…" at bounding box center [344, 99] width 513 height 28
click at [17, 156] on div "Certificates Holders Configurations Endorsements" at bounding box center [44, 167] width 88 height 238
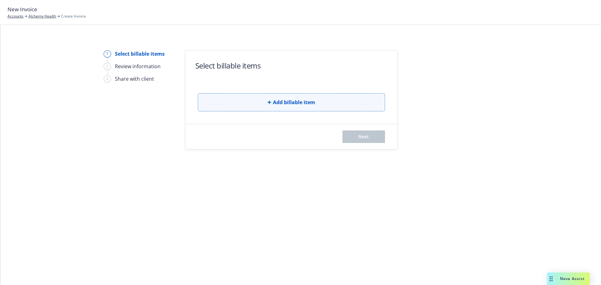
click at [269, 103] on icon "button" at bounding box center [270, 102] width 4 height 4
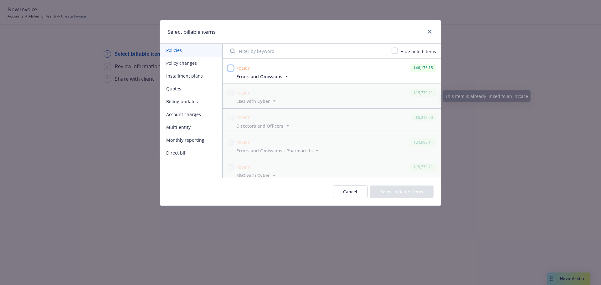
click at [229, 68] on input "checkbox" at bounding box center [231, 68] width 6 height 6
checkbox input "true"
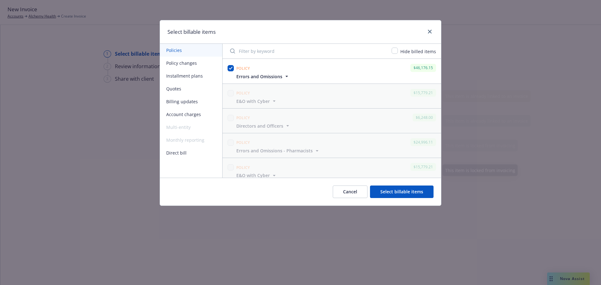
click at [393, 197] on div "Cancel Select billable items" at bounding box center [300, 192] width 281 height 28
click at [397, 191] on button "Select billable items" at bounding box center [402, 192] width 64 height 13
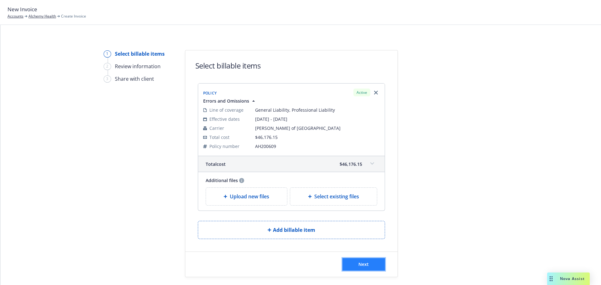
click at [358, 263] on span "Next" at bounding box center [363, 264] width 10 height 6
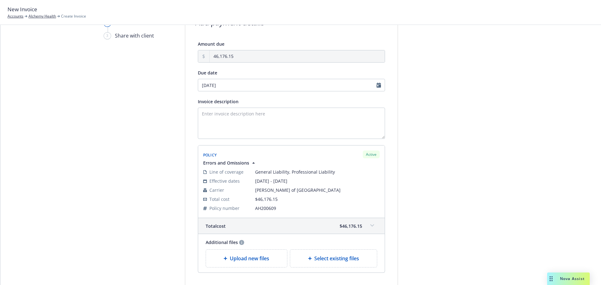
scroll to position [94, 0]
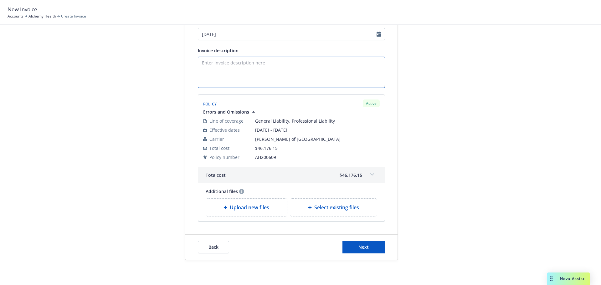
click at [234, 67] on textarea "Invoice description" at bounding box center [291, 72] width 187 height 31
type textarea "Invoice for Professional Liability 25-26"
click at [366, 244] on span "Next" at bounding box center [363, 247] width 10 height 6
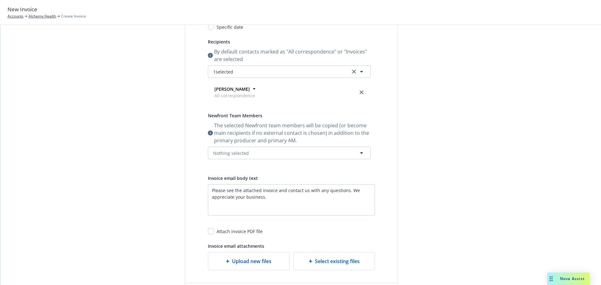
scroll to position [94, 0]
click at [249, 146] on div "The selected Newfront team members will be copied (or become main recipients if…" at bounding box center [289, 140] width 163 height 38
click at [249, 153] on button "Nothing selected" at bounding box center [289, 152] width 163 height 13
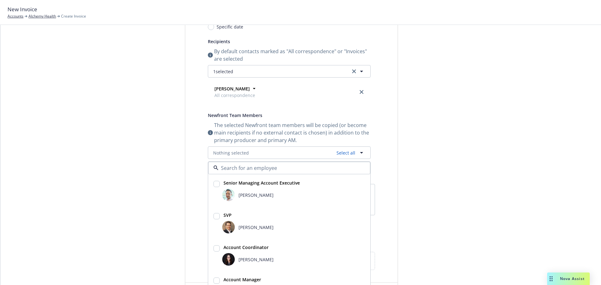
click at [215, 183] on input "checkbox" at bounding box center [216, 184] width 6 height 6
checkbox input "true"
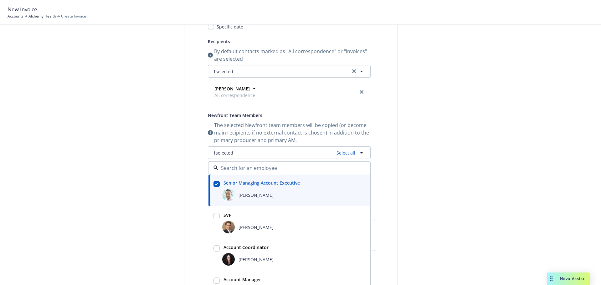
click at [214, 217] on input "checkbox" at bounding box center [216, 216] width 6 height 6
checkbox input "true"
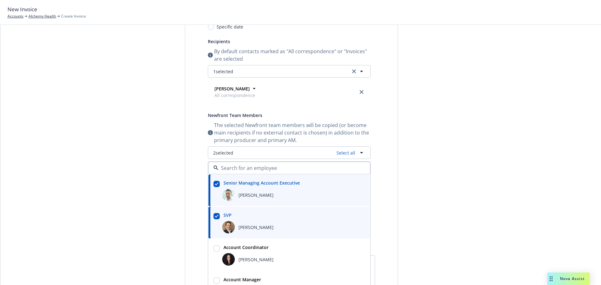
drag, startPoint x: 214, startPoint y: 217, endPoint x: 213, endPoint y: 248, distance: 31.0
click at [213, 248] on input "checkbox" at bounding box center [216, 248] width 6 height 6
checkbox input "true"
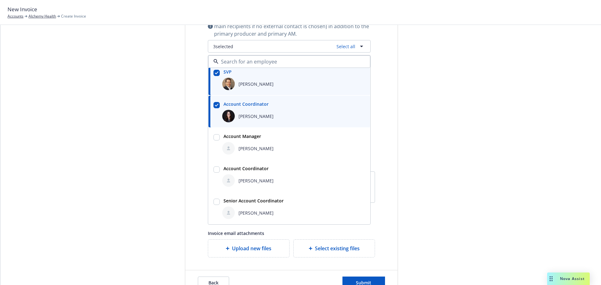
scroll to position [219, 0]
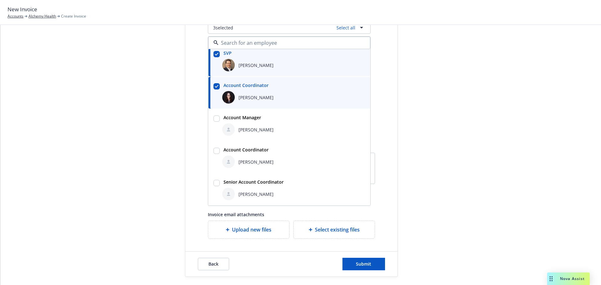
click at [492, 177] on div at bounding box center [454, 54] width 88 height 446
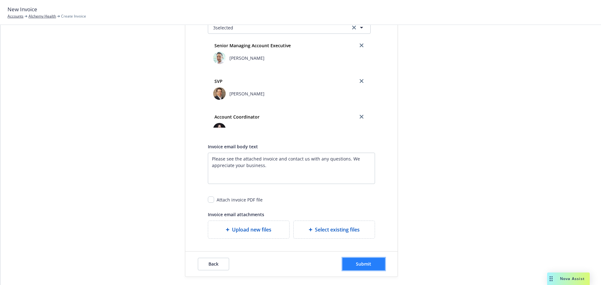
click at [371, 261] on button "Submit" at bounding box center [363, 264] width 43 height 13
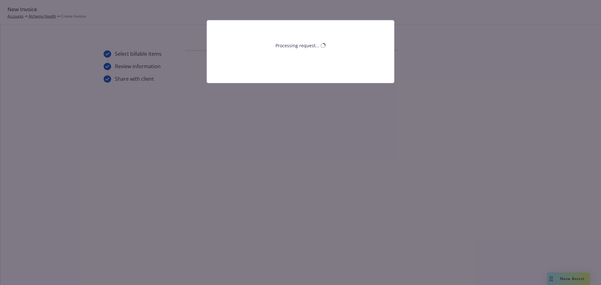
scroll to position [0, 0]
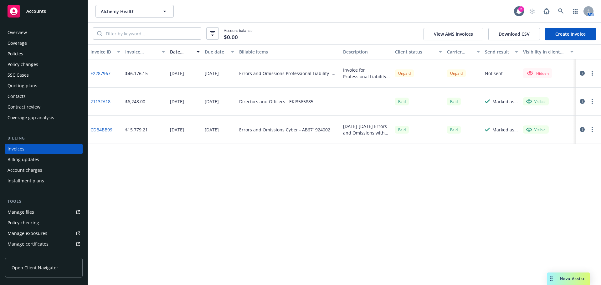
drag, startPoint x: 593, startPoint y: 75, endPoint x: 461, endPoint y: 163, distance: 158.4
click at [434, 185] on div "Invoice ID Invoice amount Date issued Due date Billable items Description Clien…" at bounding box center [344, 164] width 513 height 241
click at [581, 72] on icon "button" at bounding box center [582, 73] width 5 height 5
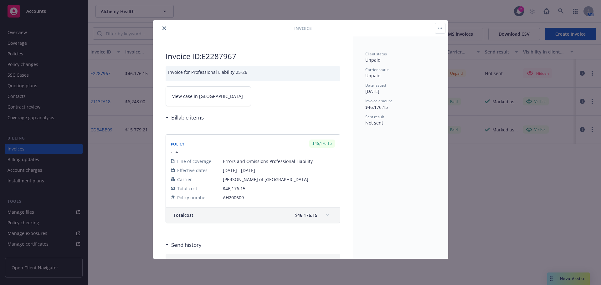
click at [167, 27] on button "close" at bounding box center [165, 28] width 8 height 8
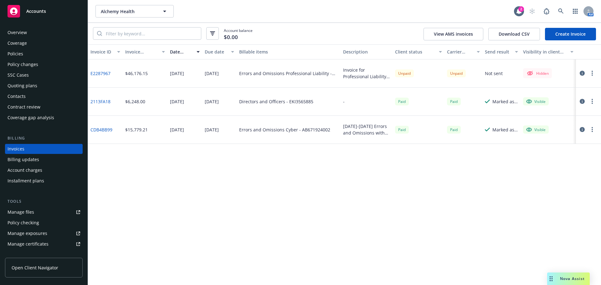
click at [595, 71] on button "button" at bounding box center [592, 73] width 8 height 8
drag, startPoint x: 550, startPoint y: 113, endPoint x: 579, endPoint y: 112, distance: 29.1
click at [550, 113] on link "Copy invoice URL" at bounding box center [556, 111] width 80 height 13
click at [592, 74] on circle "button" at bounding box center [592, 73] width 1 height 1
click at [542, 124] on link "Make it visible in client dash" at bounding box center [556, 123] width 80 height 13
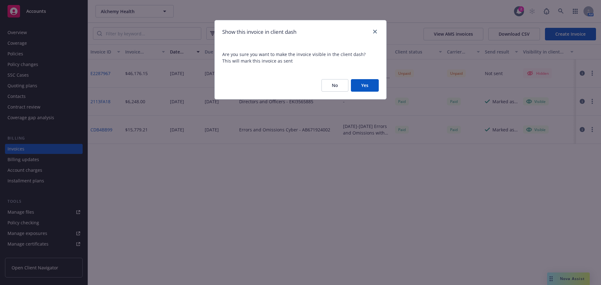
click at [365, 86] on button "Yes" at bounding box center [365, 85] width 28 height 13
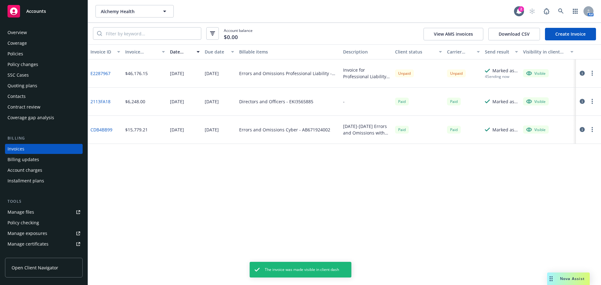
click at [591, 70] on button "button" at bounding box center [592, 73] width 8 height 8
click at [556, 148] on link "Generate invoice PDF" at bounding box center [556, 148] width 80 height 13
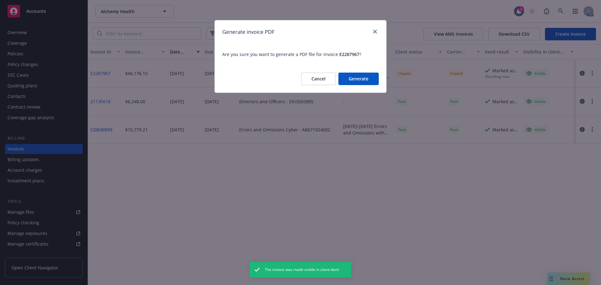
click at [367, 79] on button "Generate" at bounding box center [358, 79] width 40 height 13
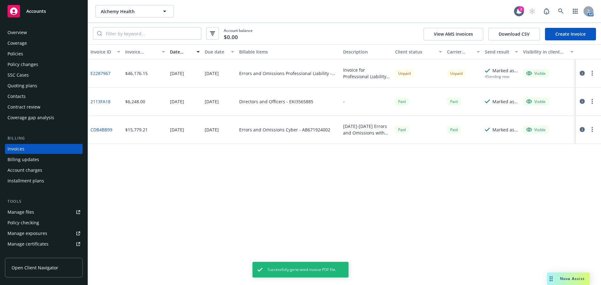
click at [594, 76] on button "button" at bounding box center [592, 73] width 8 height 8
click at [551, 149] on link "Download invoice PDF" at bounding box center [556, 148] width 80 height 13
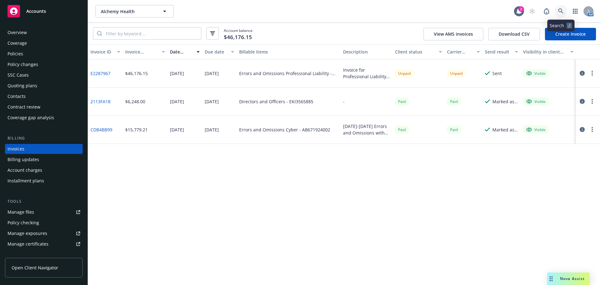
click at [559, 11] on link at bounding box center [561, 11] width 13 height 13
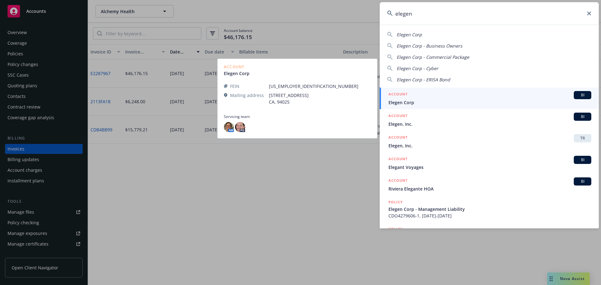
type input "elegen"
click at [415, 97] on div "ACCOUNT BI" at bounding box center [489, 95] width 203 height 8
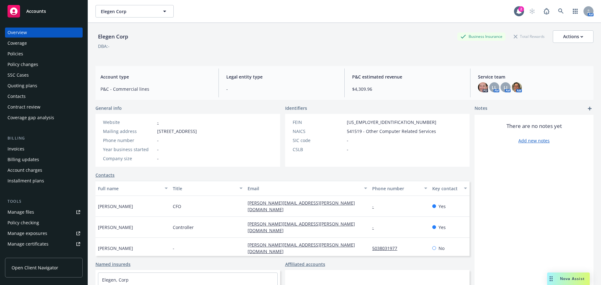
click at [21, 54] on div "Policies" at bounding box center [16, 54] width 16 height 10
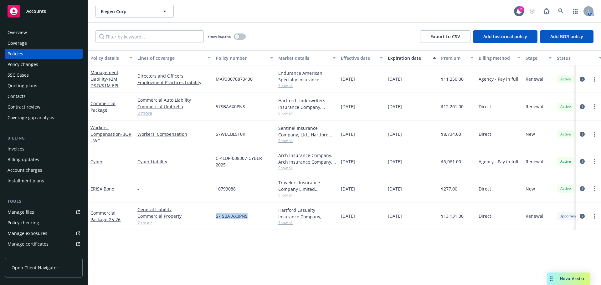
drag, startPoint x: 216, startPoint y: 218, endPoint x: 252, endPoint y: 218, distance: 35.7
click at [252, 218] on div "57 SBA AX0PNS" at bounding box center [244, 216] width 63 height 28
copy span "57 SBA AX0PNS"
click at [581, 216] on icon "circleInformation" at bounding box center [582, 216] width 5 height 5
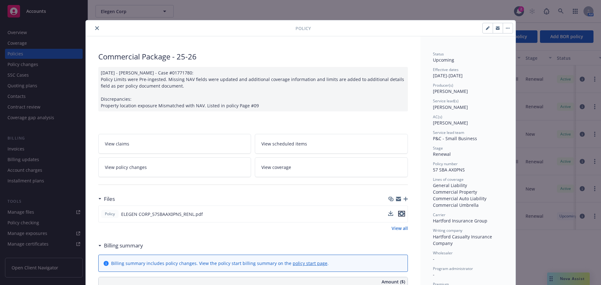
click at [399, 214] on icon "preview file" at bounding box center [402, 214] width 6 height 4
click at [92, 26] on div at bounding box center [191, 28] width 207 height 8
click at [92, 32] on div at bounding box center [191, 28] width 207 height 8
click at [93, 27] on button "close" at bounding box center [97, 28] width 8 height 8
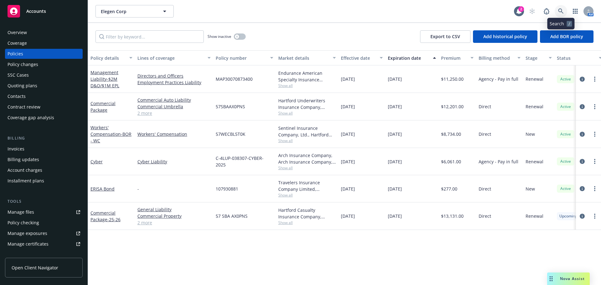
click at [562, 12] on icon at bounding box center [560, 10] width 5 height 5
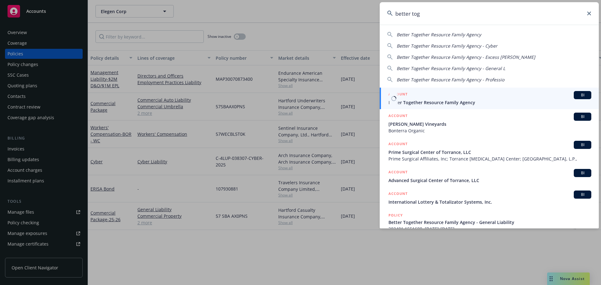
type input "better tog"
click at [466, 99] on div "ACCOUNT BI" at bounding box center [489, 95] width 203 height 8
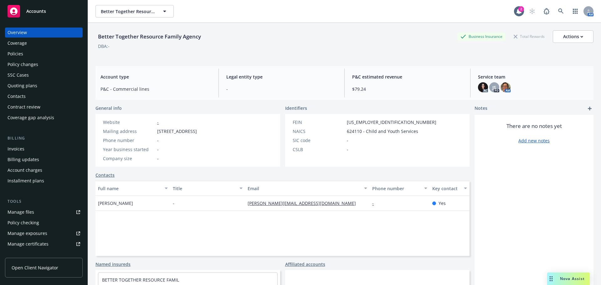
click at [23, 54] on div "Policies" at bounding box center [16, 54] width 16 height 10
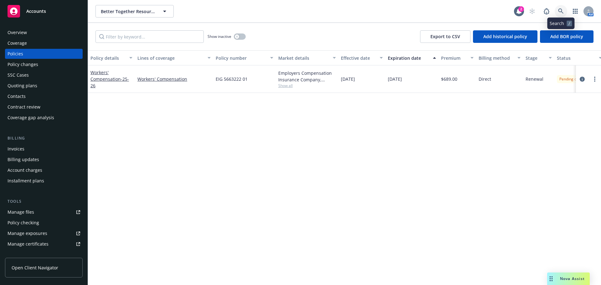
click at [562, 13] on icon at bounding box center [561, 11] width 6 height 6
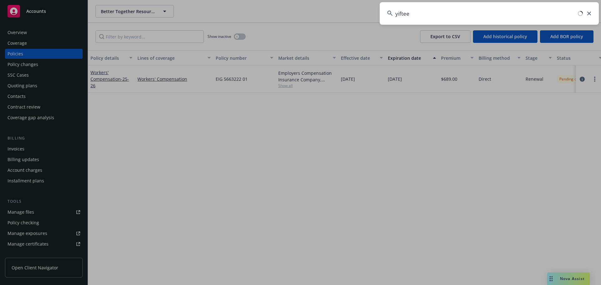
type input "yiftee"
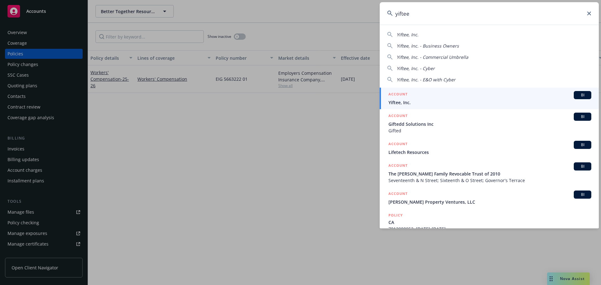
click at [444, 100] on span "Yiftee, Inc." at bounding box center [489, 102] width 203 height 7
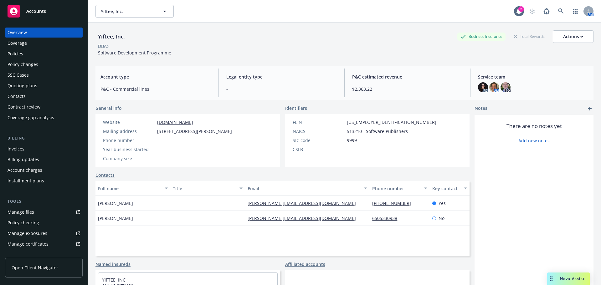
click at [15, 49] on div "Policies" at bounding box center [16, 54] width 16 height 10
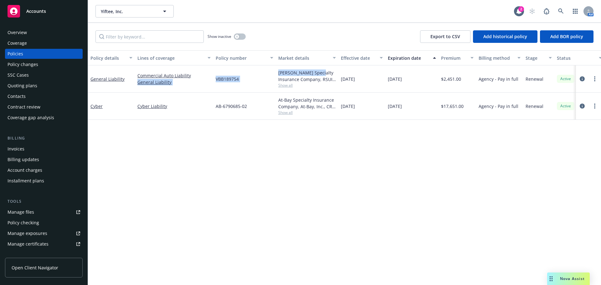
drag, startPoint x: 210, startPoint y: 77, endPoint x: 348, endPoint y: 76, distance: 137.7
click at [341, 75] on div "General Liability Commercial Auto Liability General Liability VBB189754 Covingt…" at bounding box center [390, 78] width 604 height 27
click at [368, 167] on div "Policy details Lines of coverage Policy number Market details Effective date Ex…" at bounding box center [344, 167] width 513 height 235
click at [560, 8] on link at bounding box center [561, 11] width 13 height 13
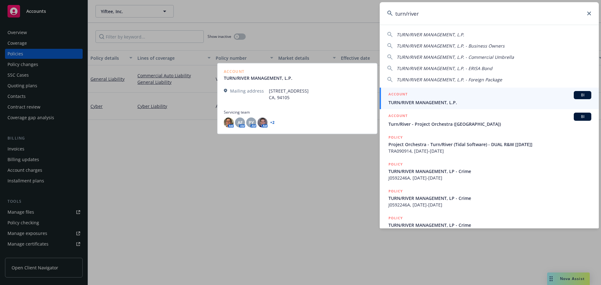
type input "turn/river"
click at [423, 104] on span "TURN/RIVER MANAGEMENT, L.P." at bounding box center [489, 102] width 203 height 7
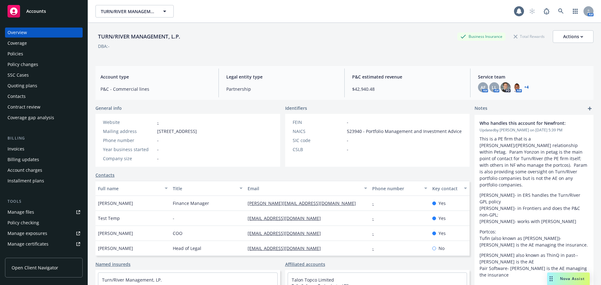
click at [20, 52] on div "Policies" at bounding box center [16, 54] width 16 height 10
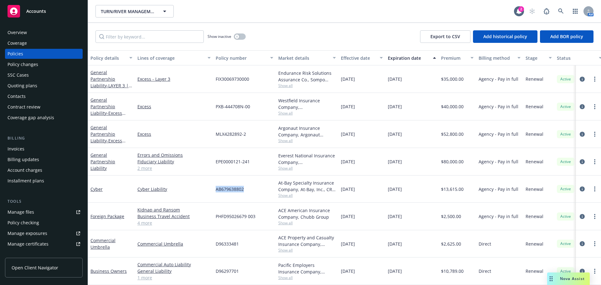
drag, startPoint x: 230, startPoint y: 191, endPoint x: 285, endPoint y: 192, distance: 54.5
click at [270, 191] on div "Cyber Cyber Liability AB679638802 At-Bay Specialty Insurance Company, At-Bay, I…" at bounding box center [390, 189] width 604 height 27
click at [578, 185] on link "circleInformation" at bounding box center [582, 189] width 8 height 8
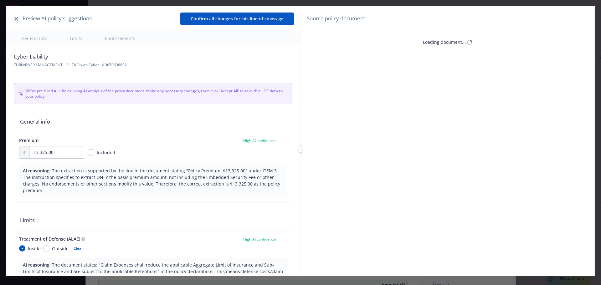
type textarea "x"
click at [18, 19] on button "button" at bounding box center [17, 19] width 8 height 8
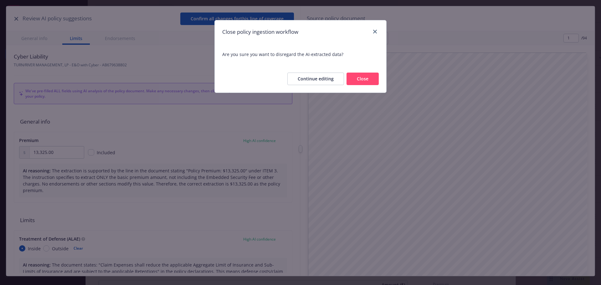
drag, startPoint x: 318, startPoint y: 81, endPoint x: 368, endPoint y: 78, distance: 49.9
click at [366, 79] on div "Continue editing Close" at bounding box center [332, 79] width 91 height 13
click at [368, 78] on button "Close" at bounding box center [362, 79] width 32 height 13
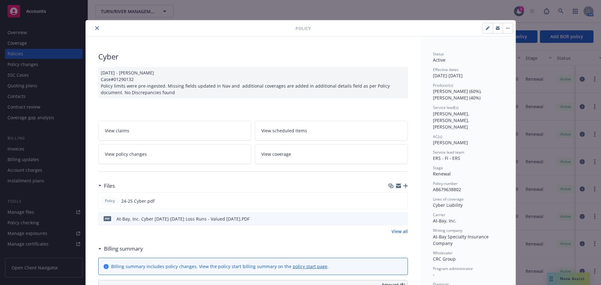
drag, startPoint x: 93, startPoint y: 27, endPoint x: 96, endPoint y: 29, distance: 3.6
click at [95, 28] on icon "close" at bounding box center [97, 28] width 4 height 4
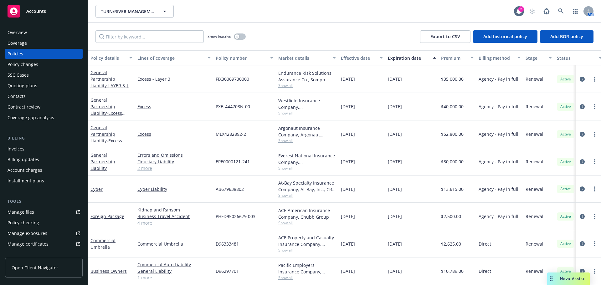
drag, startPoint x: 573, startPoint y: 279, endPoint x: 569, endPoint y: 279, distance: 4.1
click at [573, 279] on span "Nova Assist" at bounding box center [572, 278] width 25 height 5
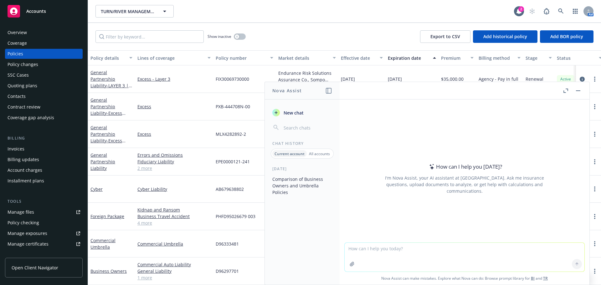
click at [451, 245] on textarea at bounding box center [465, 257] width 240 height 29
type textarea "why should I purchase an extended reporting period when cancelling my professio…"
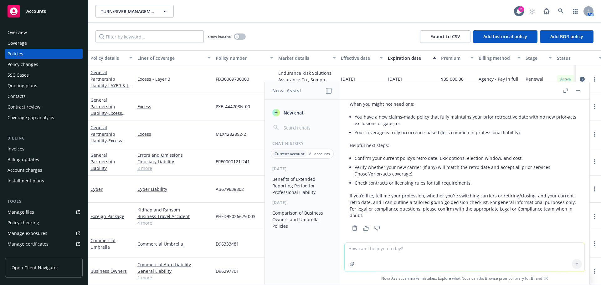
scroll to position [234, 0]
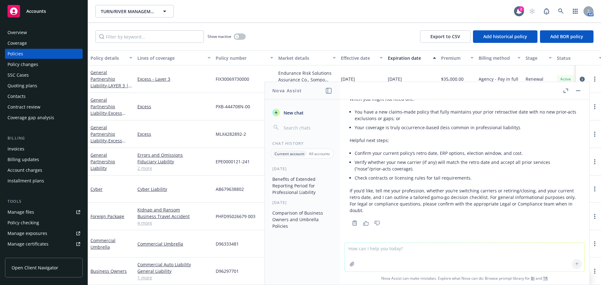
click at [581, 92] on button "button" at bounding box center [578, 91] width 8 height 8
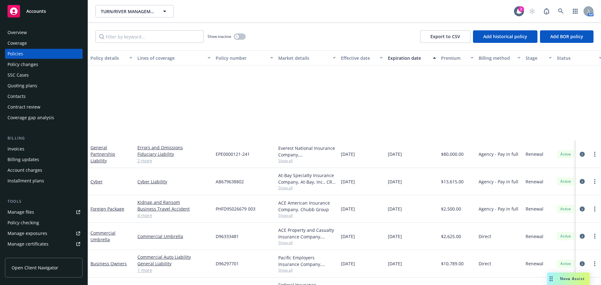
scroll to position [186, 0]
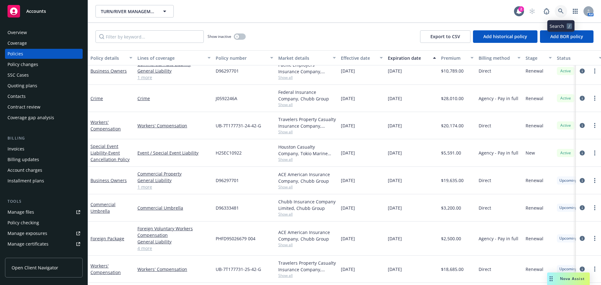
click at [562, 12] on icon at bounding box center [561, 11] width 6 height 6
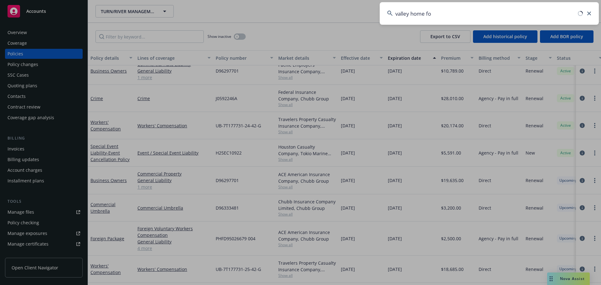
type input "valley home for"
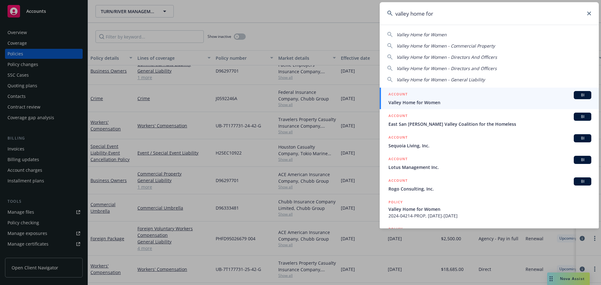
click at [456, 95] on div "ACCOUNT BI" at bounding box center [489, 95] width 203 height 8
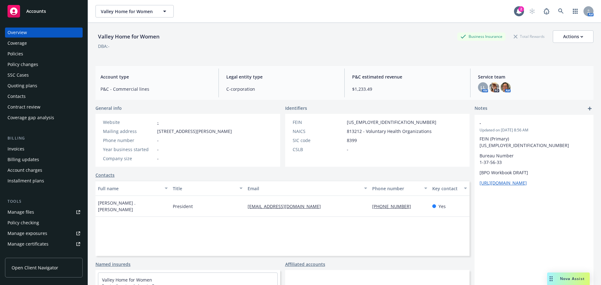
click at [14, 50] on div "Policies" at bounding box center [16, 54] width 16 height 10
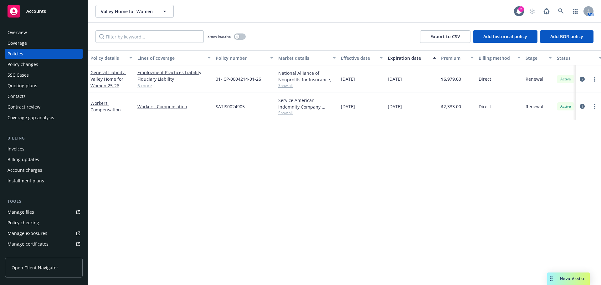
click at [282, 115] on span "Show all" at bounding box center [307, 112] width 58 height 5
drag, startPoint x: 417, startPoint y: 164, endPoint x: 538, endPoint y: 107, distance: 133.0
click at [425, 161] on div "Policy details Lines of coverage Policy number Market details Effective date Ex…" at bounding box center [344, 167] width 513 height 235
click at [593, 108] on link "more" at bounding box center [595, 107] width 8 height 8
drag, startPoint x: 553, startPoint y: 195, endPoint x: 594, endPoint y: 182, distance: 42.5
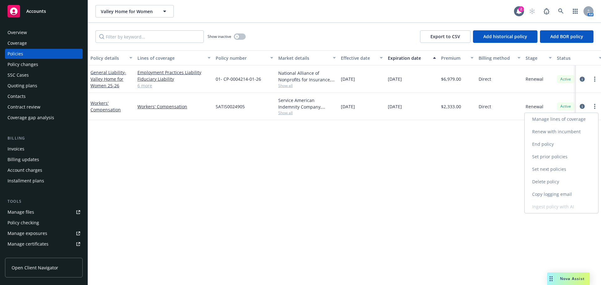
click at [554, 194] on link "Copy logging email" at bounding box center [562, 194] width 74 height 13
click at [564, 11] on link at bounding box center [561, 11] width 13 height 13
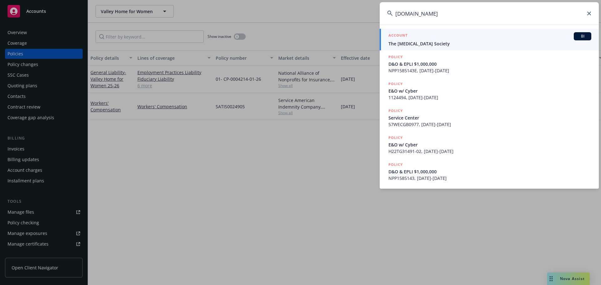
type input "therss.org"
click at [426, 40] on div "ACCOUNT BI" at bounding box center [489, 36] width 203 height 8
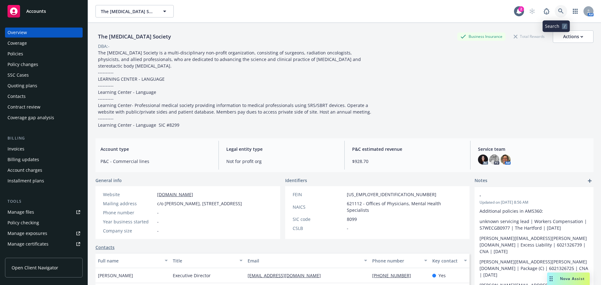
click at [560, 12] on link at bounding box center [561, 11] width 13 height 13
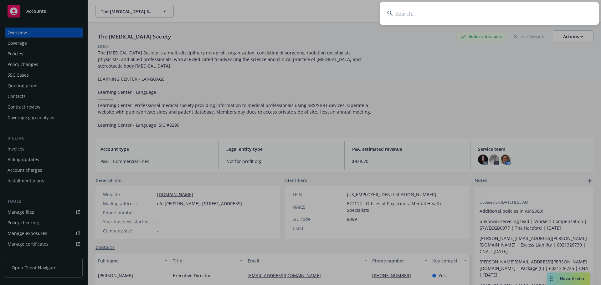
type input "e"
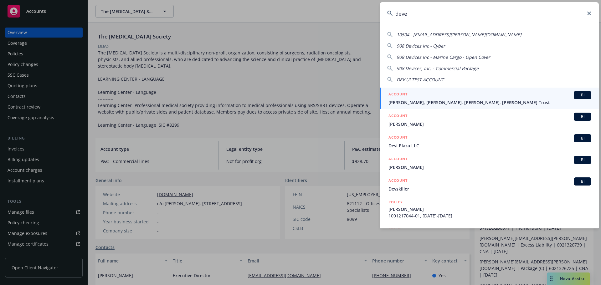
type input "deves"
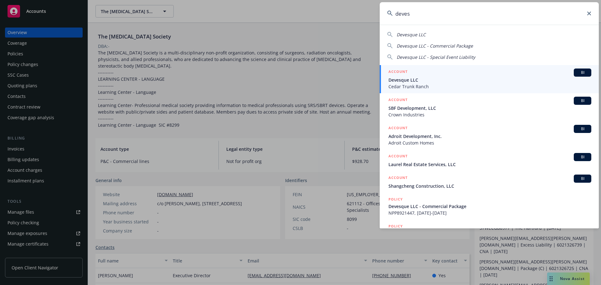
click at [407, 83] on span "Devesque LLC" at bounding box center [489, 80] width 203 height 7
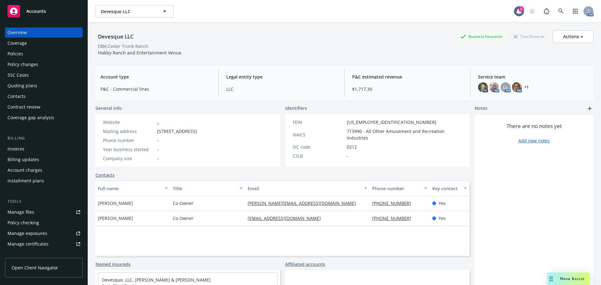
click at [23, 55] on div "Policies" at bounding box center [44, 54] width 73 height 10
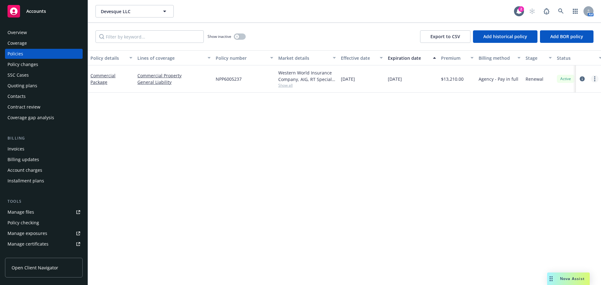
click at [596, 79] on link "more" at bounding box center [595, 79] width 8 height 8
drag, startPoint x: 457, startPoint y: 146, endPoint x: 505, endPoint y: 127, distance: 51.9
click at [458, 145] on div "Policy details Lines of coverage Policy number Market details Effective date Ex…" at bounding box center [344, 167] width 513 height 235
click at [583, 79] on icon "circleInformation" at bounding box center [582, 78] width 5 height 5
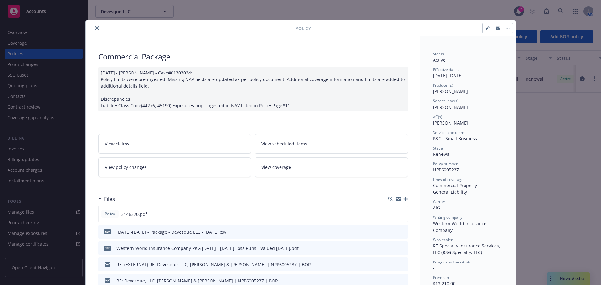
click at [484, 26] on button "button" at bounding box center [488, 28] width 10 height 10
select select "RENEWAL"
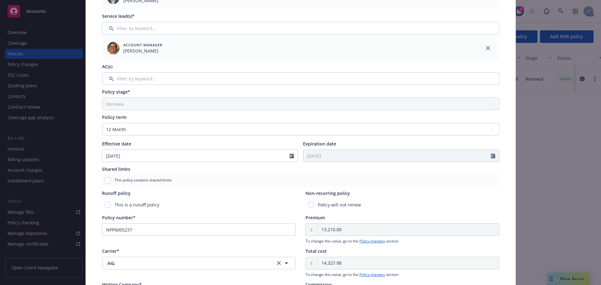
scroll to position [125, 0]
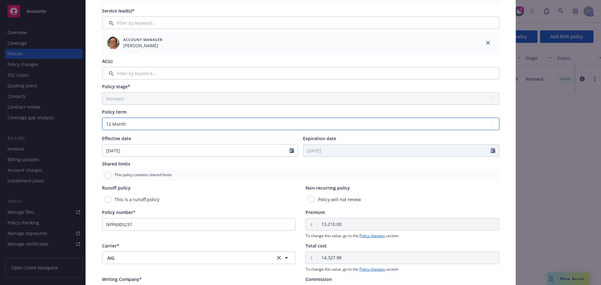
click at [150, 125] on select "Select policy term 12 Month 6 Month 4 Month 3 Month 2 Month 1 Month 36 Month (3…" at bounding box center [300, 124] width 397 height 13
select select "other"
click at [102, 118] on select "Select policy term 12 Month 6 Month 4 Month 3 Month 2 Month 1 Month 36 Month (3…" at bounding box center [300, 124] width 397 height 13
click at [372, 147] on input "Expiration date" at bounding box center [396, 151] width 187 height 12
select select "9"
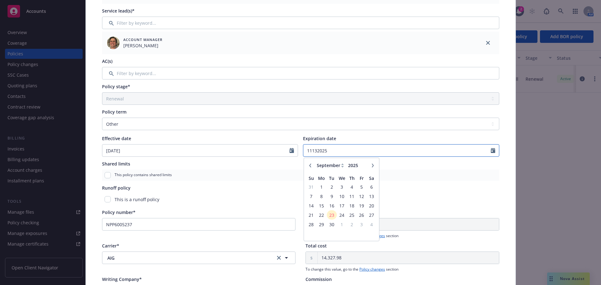
type input "11132025"
click at [372, 147] on input "Expiration date" at bounding box center [396, 151] width 187 height 12
type input "11/13/2025"
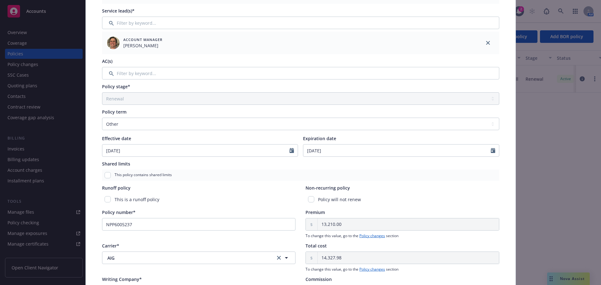
click at [285, 176] on div "This policy contains shared limits" at bounding box center [300, 175] width 397 height 11
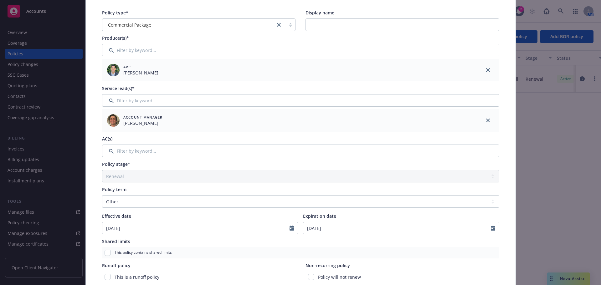
scroll to position [0, 0]
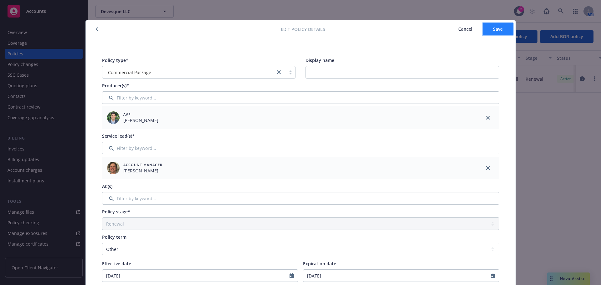
click at [499, 33] on button "Save" at bounding box center [498, 29] width 30 height 13
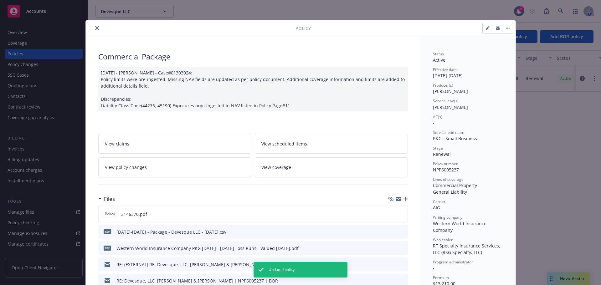
click at [95, 30] on button "close" at bounding box center [97, 28] width 8 height 8
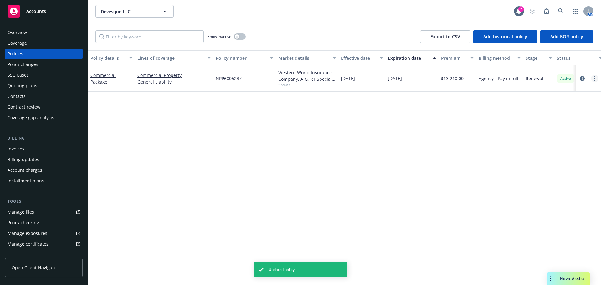
click at [597, 79] on link "more" at bounding box center [595, 79] width 8 height 8
click at [562, 165] on link "Copy logging email" at bounding box center [562, 166] width 74 height 13
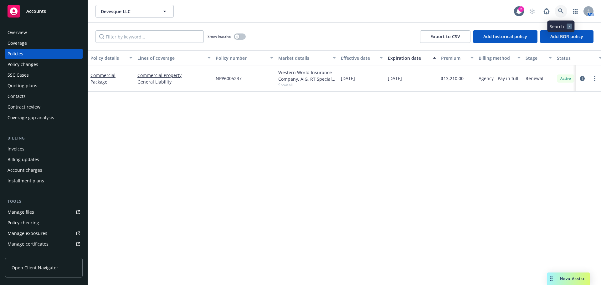
click at [564, 13] on link at bounding box center [561, 11] width 13 height 13
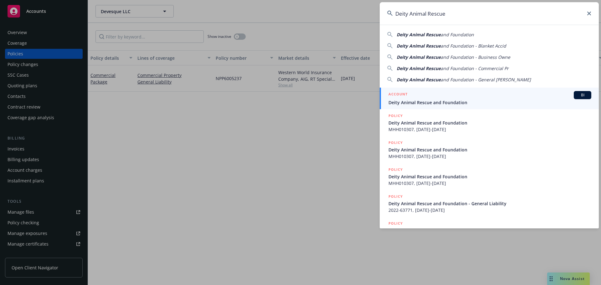
type input "Deity Animal Rescue"
drag, startPoint x: 428, startPoint y: 100, endPoint x: 336, endPoint y: 101, distance: 91.7
click at [428, 99] on span "Deity Animal Rescue and Foundation" at bounding box center [489, 102] width 203 height 7
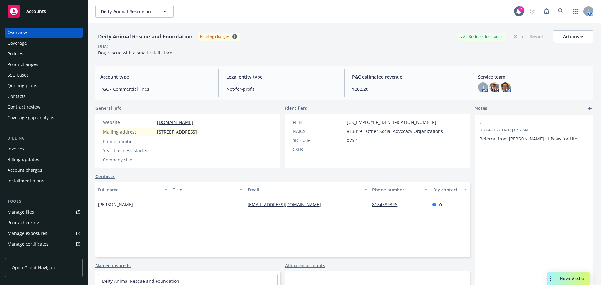
click at [18, 55] on div "Policies" at bounding box center [16, 54] width 16 height 10
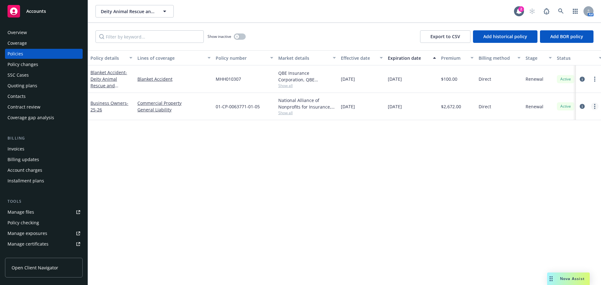
click at [594, 106] on link "more" at bounding box center [595, 107] width 8 height 8
click at [554, 192] on link "Copy logging email" at bounding box center [562, 194] width 74 height 13
click at [561, 10] on icon at bounding box center [561, 11] width 6 height 6
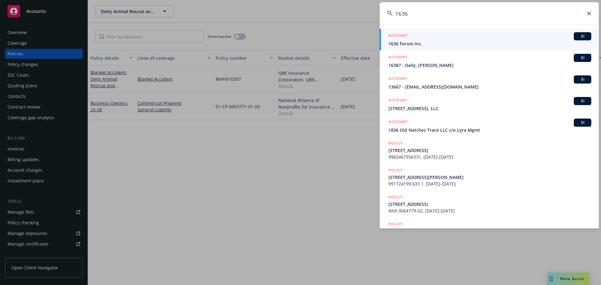
type input "1636"
click at [426, 44] on span "1636 Forum Inc." at bounding box center [489, 43] width 203 height 7
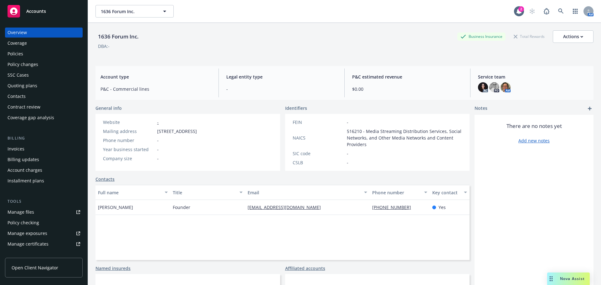
click at [22, 53] on div "Policies" at bounding box center [16, 54] width 16 height 10
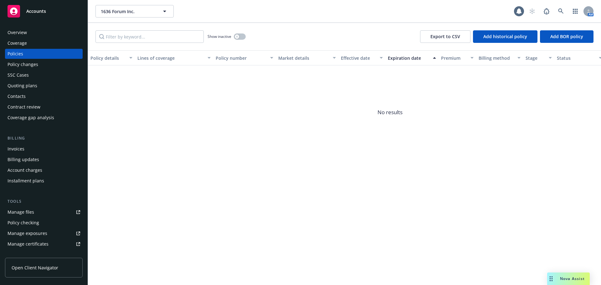
click at [24, 83] on div "Quoting plans" at bounding box center [23, 86] width 30 height 10
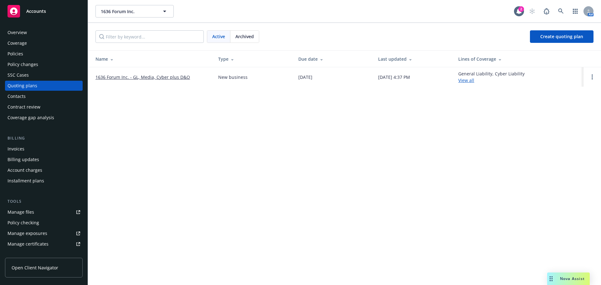
click at [146, 78] on link "1636 Forum Inc. - GL, Media, Cyber plus D&O" at bounding box center [142, 77] width 95 height 7
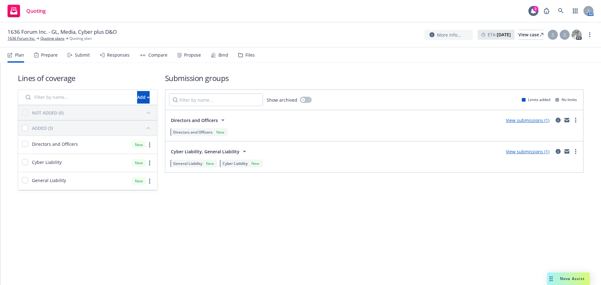
click at [517, 152] on link "View submissions (1)" at bounding box center [528, 152] width 44 height 6
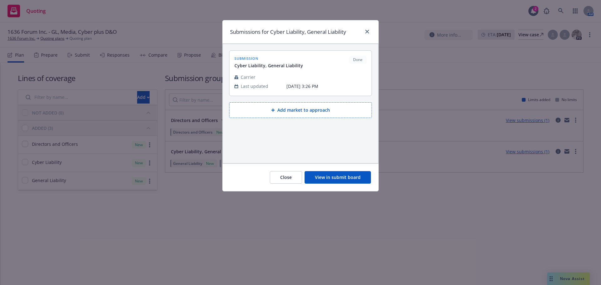
click at [291, 178] on button "Close" at bounding box center [286, 177] width 32 height 13
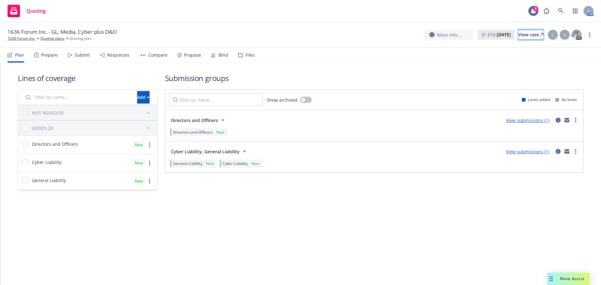
click at [527, 35] on div "View case" at bounding box center [530, 34] width 25 height 9
click at [185, 51] on div "Propose" at bounding box center [188, 55] width 23 height 15
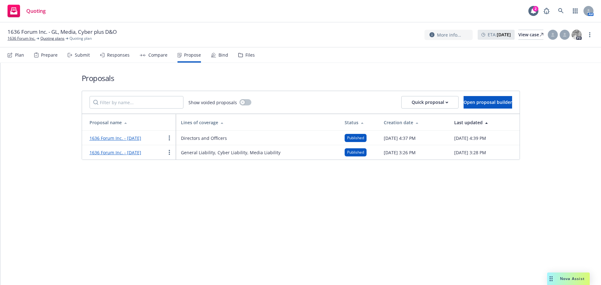
click at [131, 153] on link "1636 Forum Inc. - [DATE]" at bounding box center [116, 153] width 52 height 6
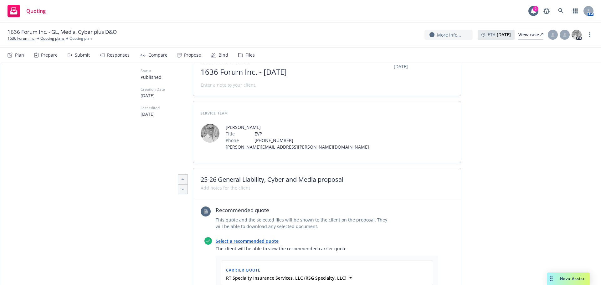
scroll to position [94, 0]
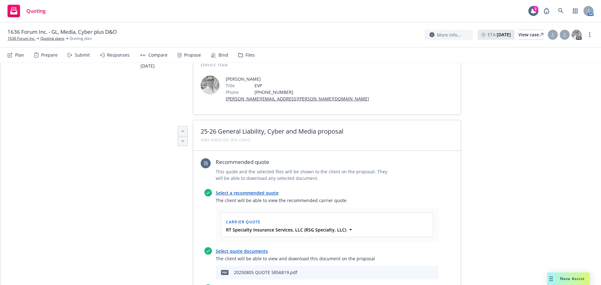
drag, startPoint x: 354, startPoint y: 228, endPoint x: 334, endPoint y: 221, distance: 22.0
click at [354, 228] on div "RT Specialty Insurance Services, LLC (RSG Specialty, LLC)" at bounding box center [327, 230] width 204 height 7
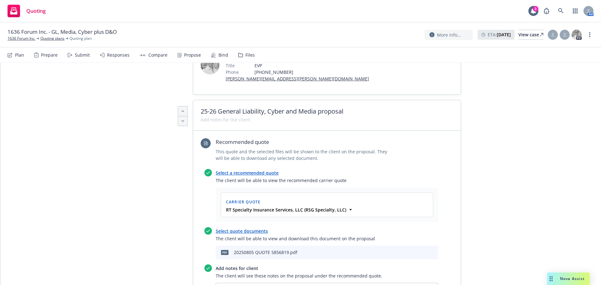
scroll to position [125, 0]
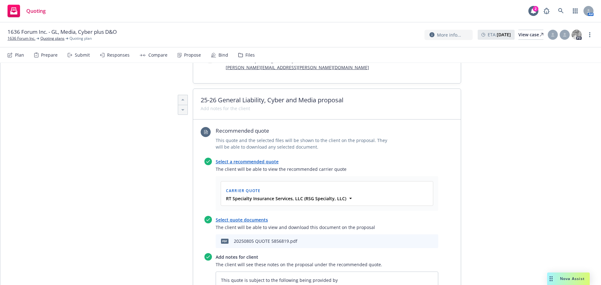
click at [420, 240] on icon "preview file" at bounding box center [422, 241] width 6 height 4
